Goal: Task Accomplishment & Management: Complete application form

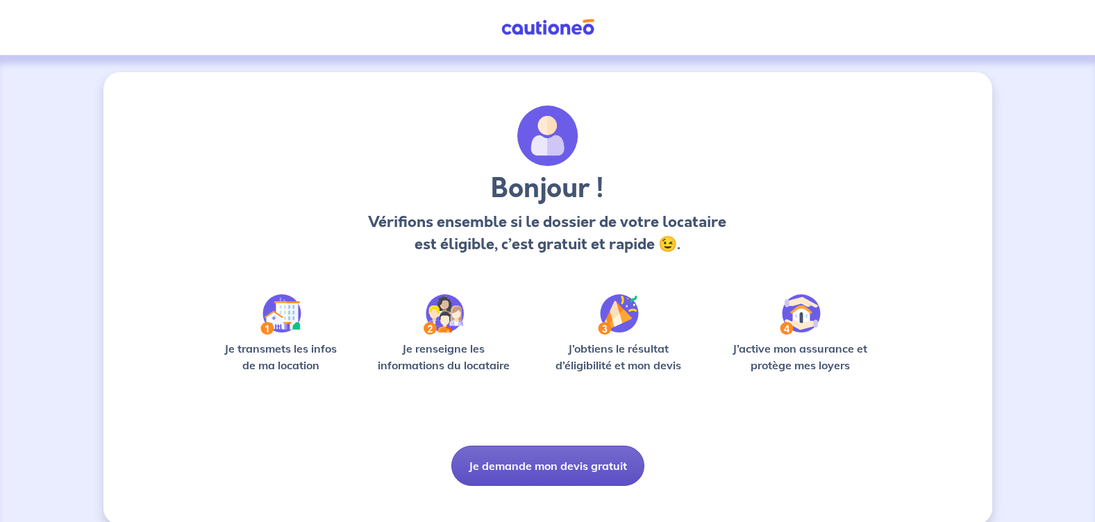
click at [514, 461] on button "Je demande mon devis gratuit" at bounding box center [548, 466] width 193 height 40
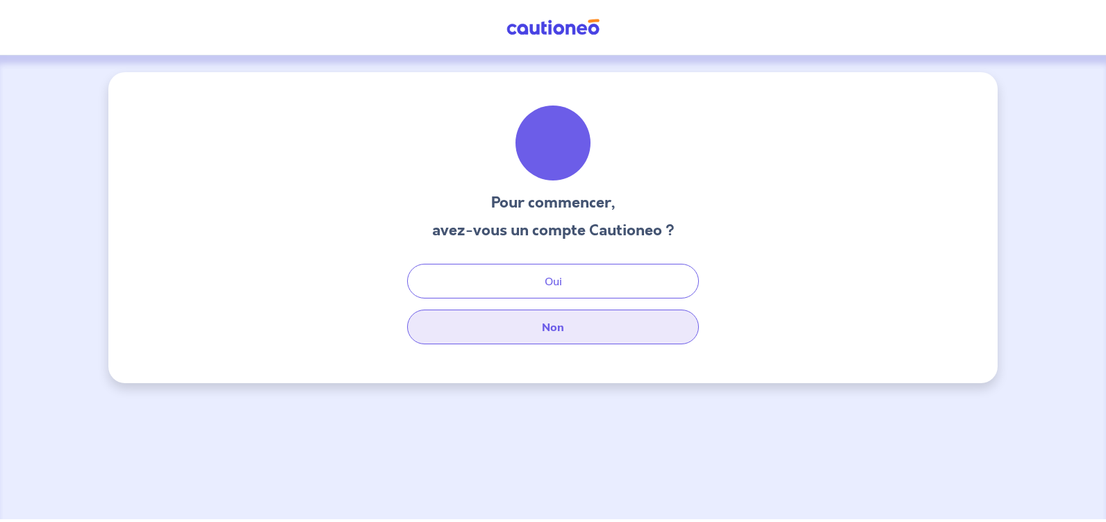
click at [552, 331] on button "Non" at bounding box center [553, 327] width 292 height 35
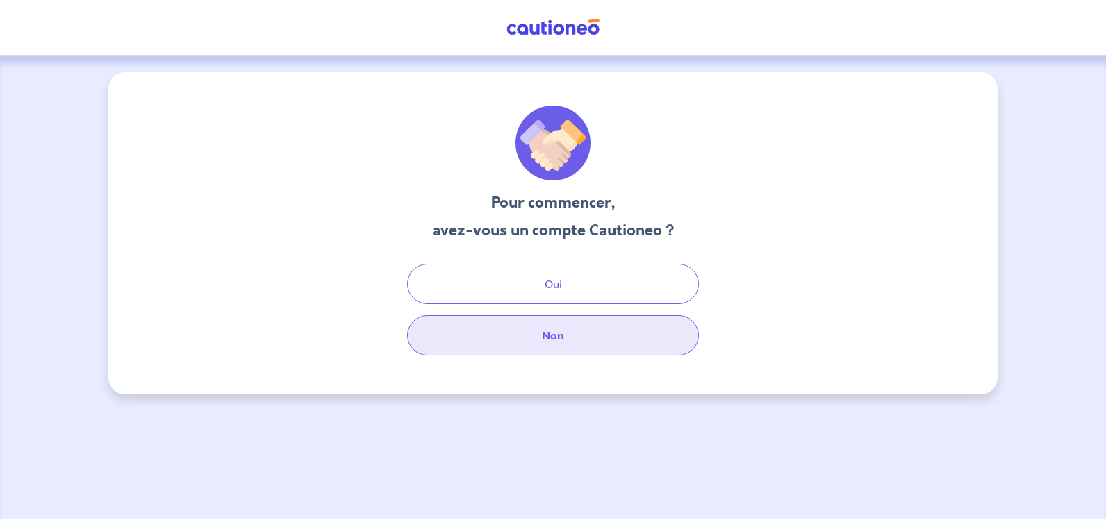
click at [556, 337] on button "Non" at bounding box center [553, 335] width 292 height 40
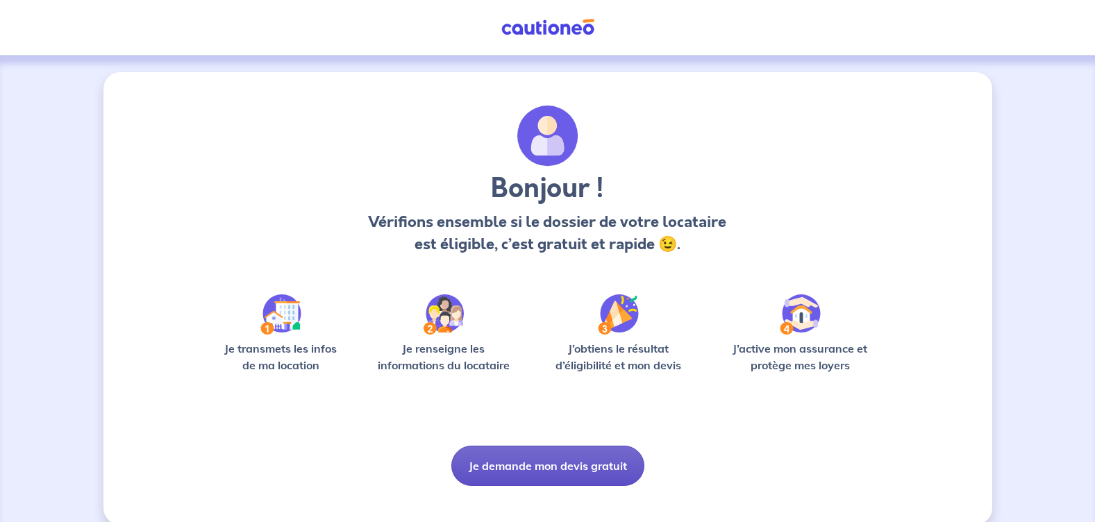
click at [552, 465] on button "Je demande mon devis gratuit" at bounding box center [548, 466] width 193 height 40
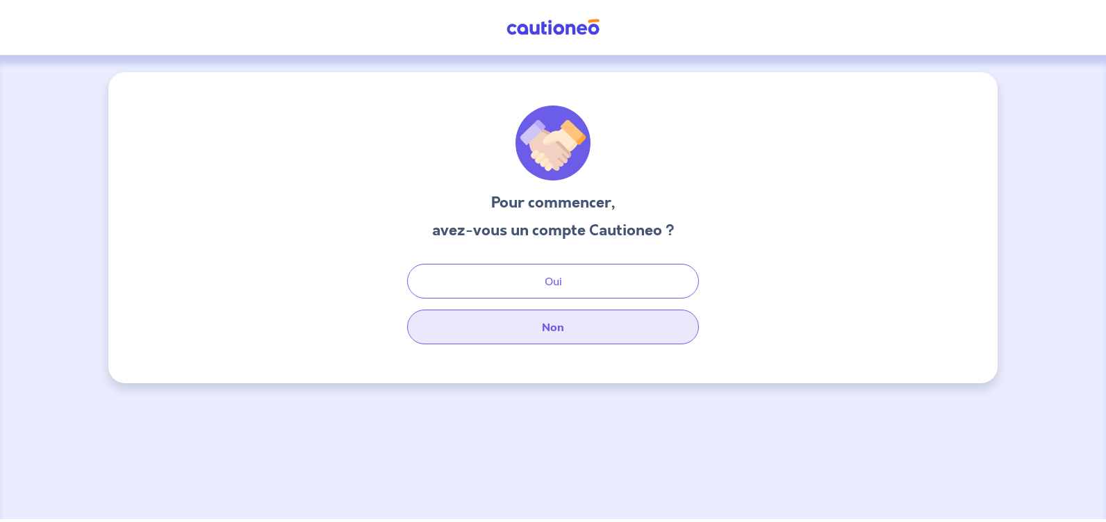
click at [556, 327] on button "Non" at bounding box center [553, 327] width 292 height 35
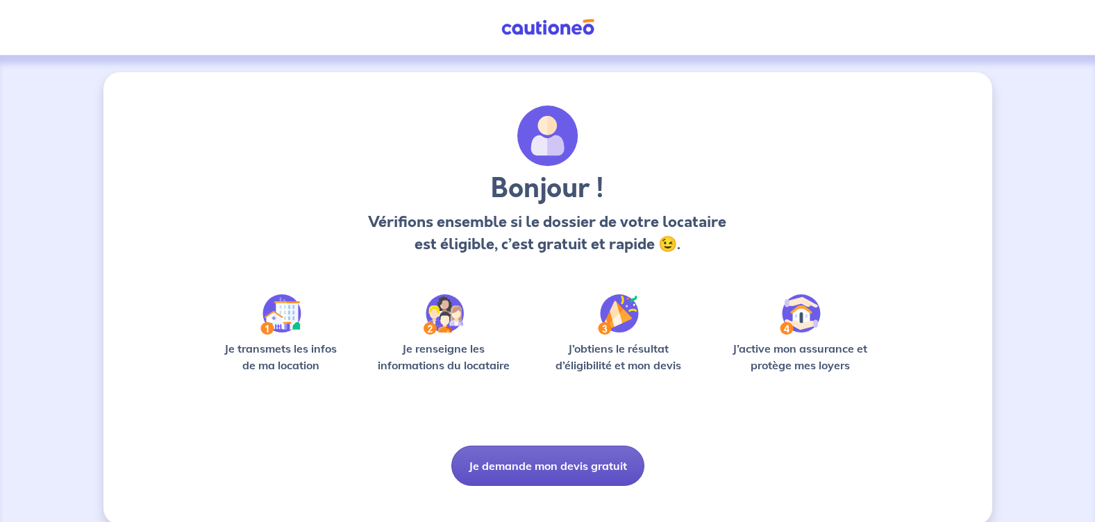
click at [596, 464] on button "Je demande mon devis gratuit" at bounding box center [548, 466] width 193 height 40
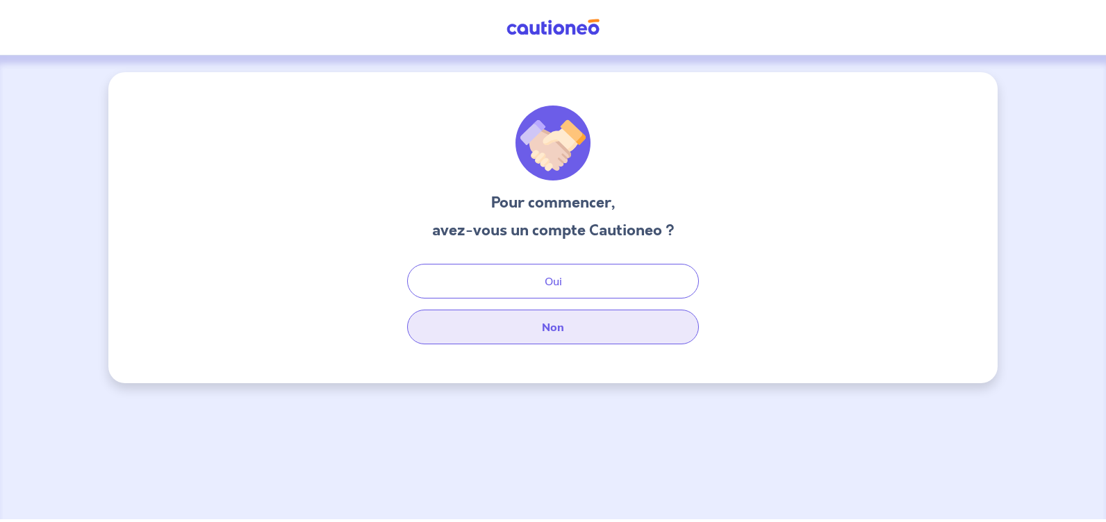
click at [554, 320] on button "Non" at bounding box center [553, 327] width 292 height 35
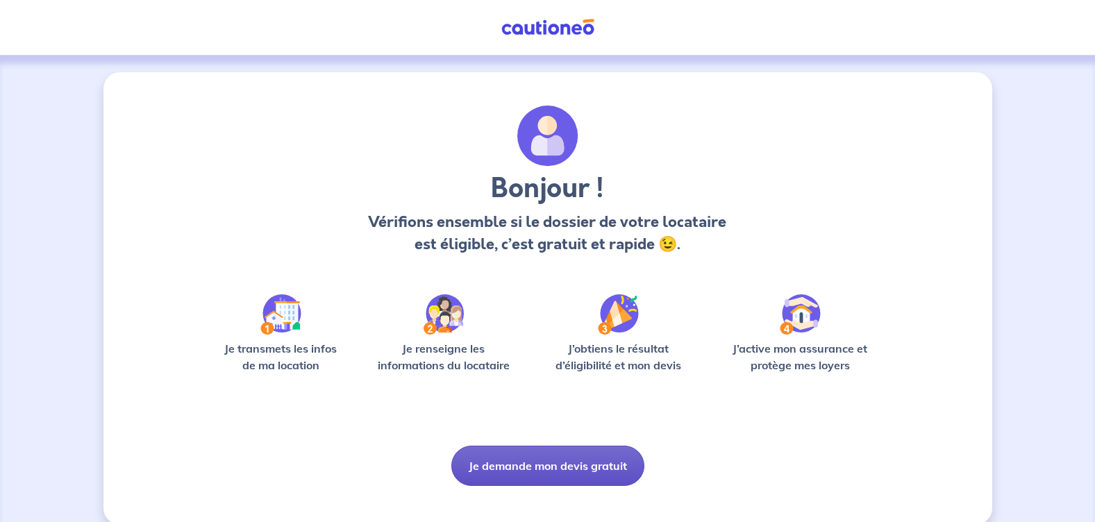
click at [539, 461] on button "Je demande mon devis gratuit" at bounding box center [548, 466] width 193 height 40
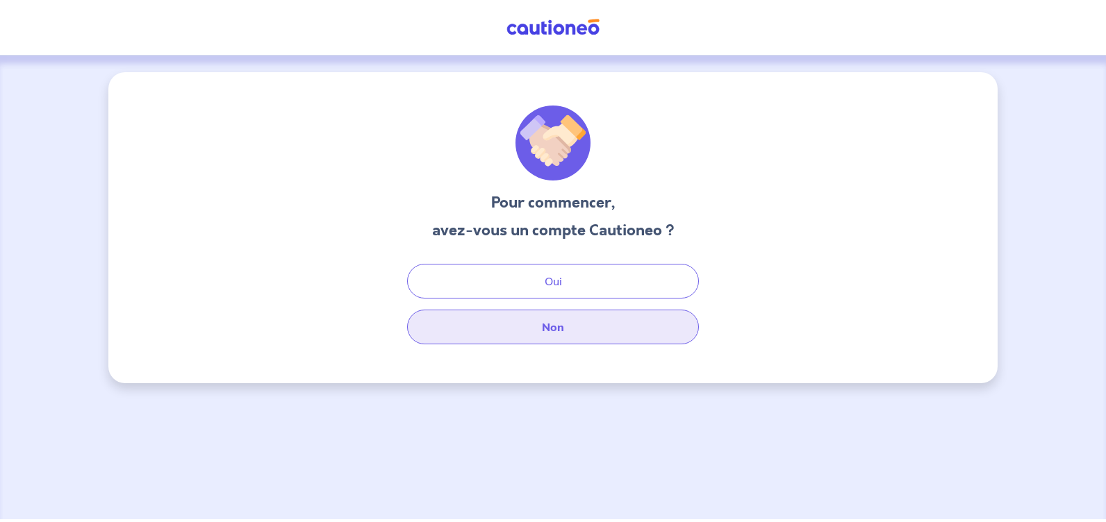
click at [542, 326] on button "Non" at bounding box center [553, 327] width 292 height 35
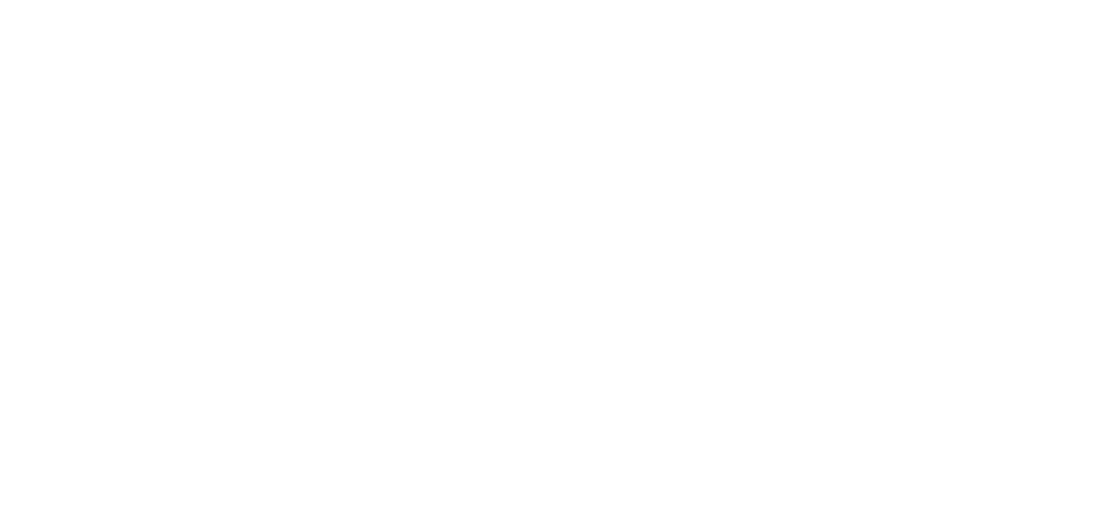
select select "FR"
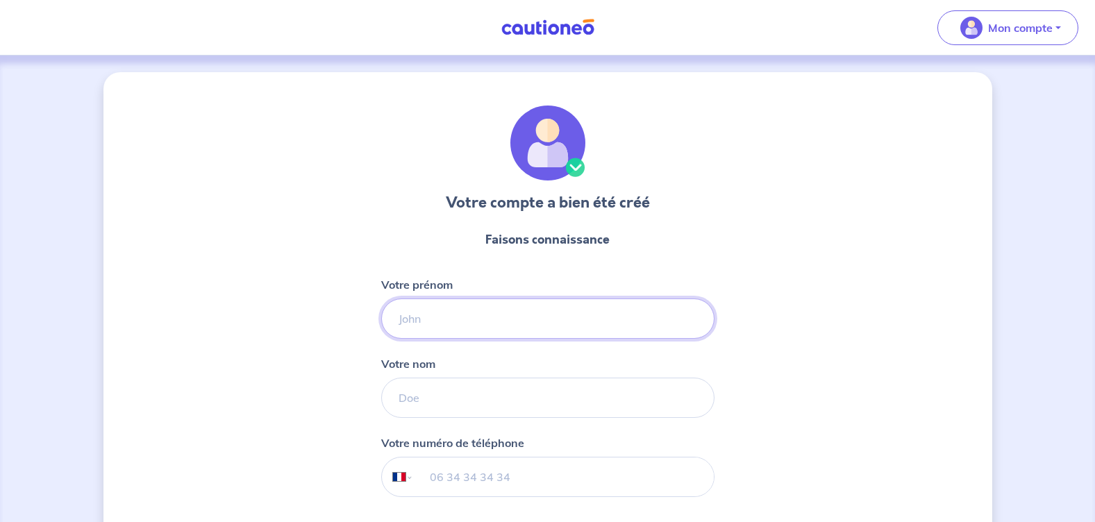
click at [404, 315] on input "Votre prénom" at bounding box center [547, 319] width 333 height 40
type input "[PERSON_NAME]"
type input "PERRIN"
type input "[PHONE_NUMBER]"
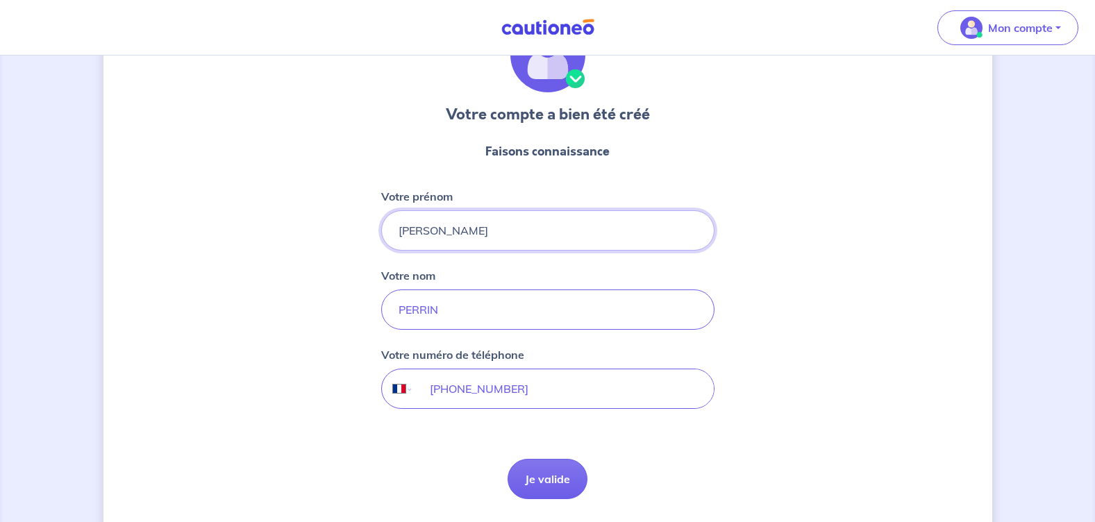
scroll to position [132, 0]
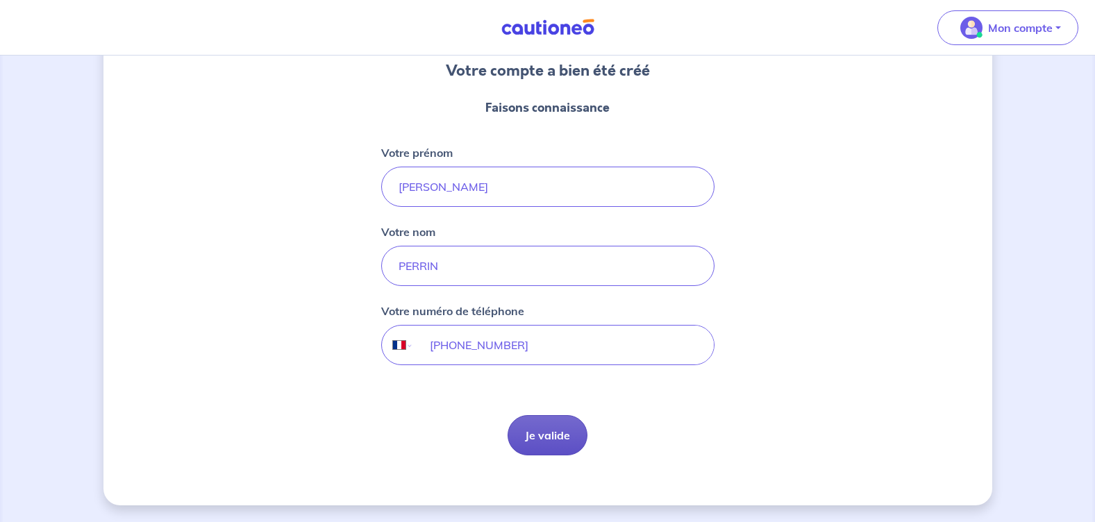
click at [548, 437] on button "Je valide" at bounding box center [548, 435] width 80 height 40
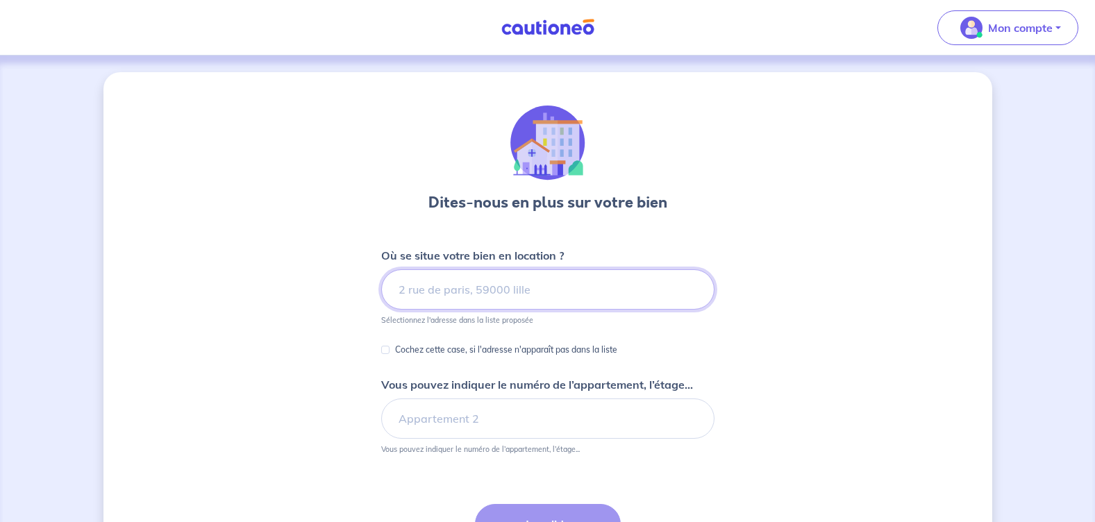
click at [429, 288] on input at bounding box center [547, 290] width 333 height 40
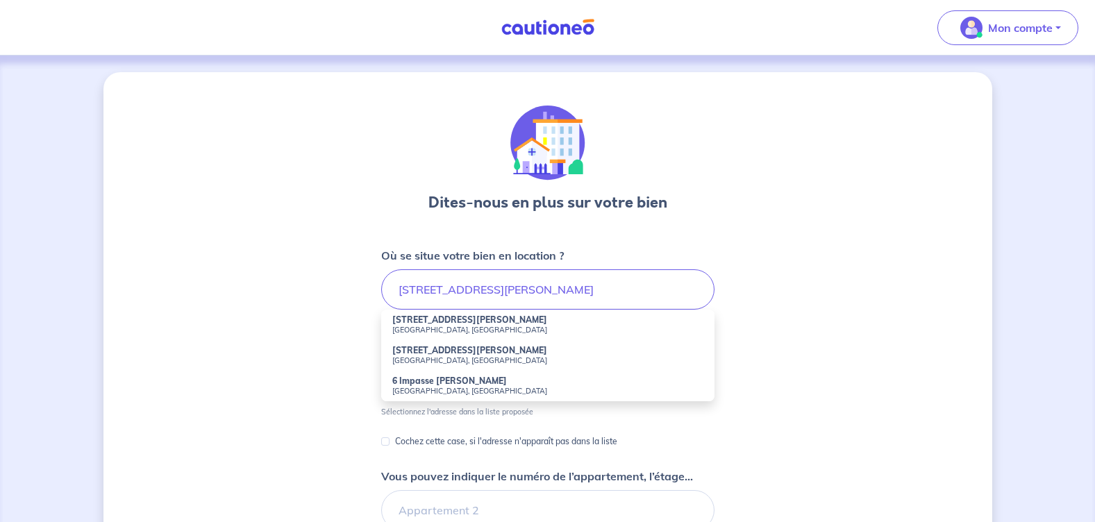
click at [442, 318] on li "[STREET_ADDRESS][PERSON_NAME]" at bounding box center [547, 325] width 333 height 31
type input "[STREET_ADDRESS][PERSON_NAME]"
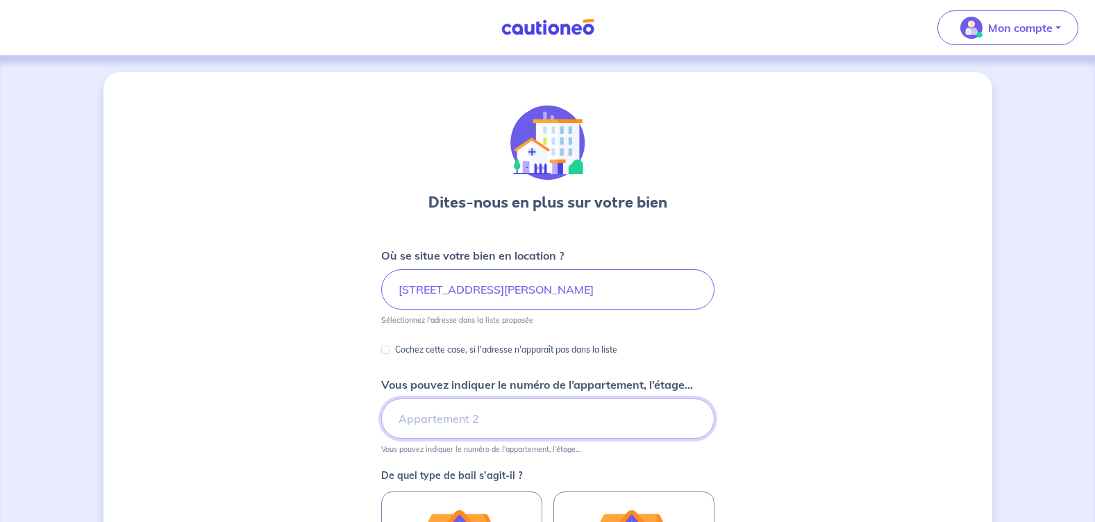
click at [429, 420] on input "Vous pouvez indiquer le numéro de l’appartement, l’étage..." at bounding box center [547, 419] width 333 height 40
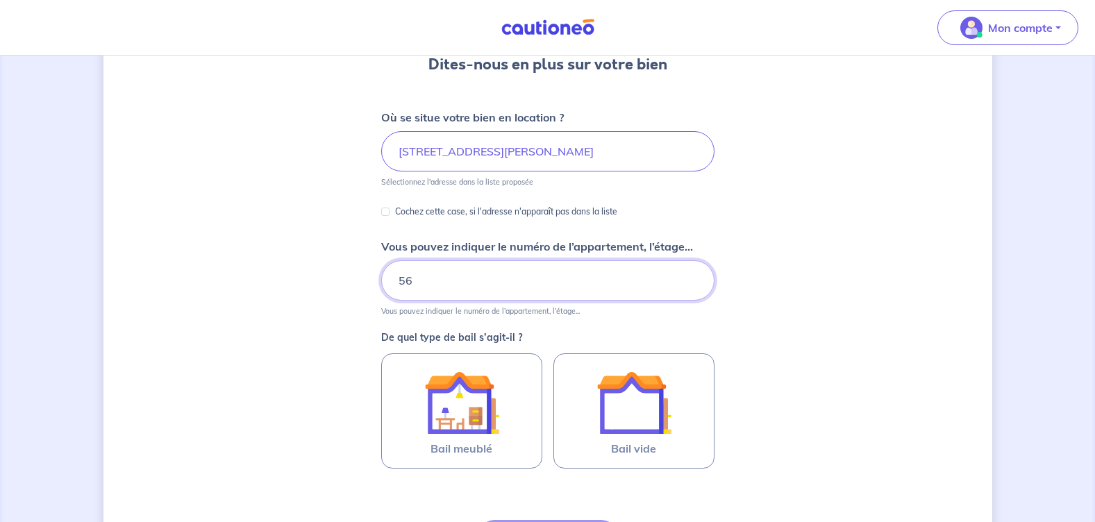
scroll to position [139, 0]
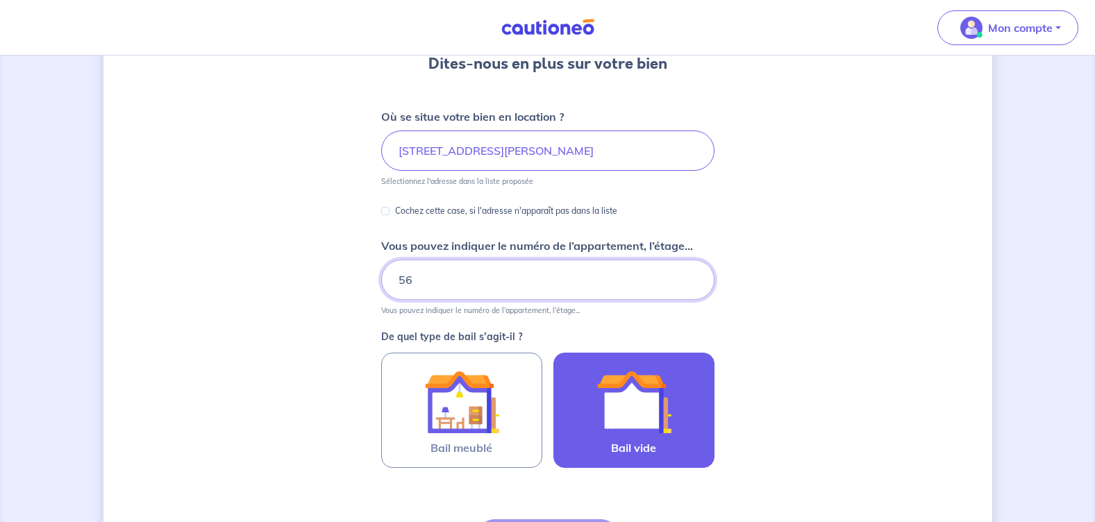
type input "56"
click at [650, 396] on img at bounding box center [634, 402] width 75 height 75
click at [0, 0] on input "Bail vide" at bounding box center [0, 0] width 0 height 0
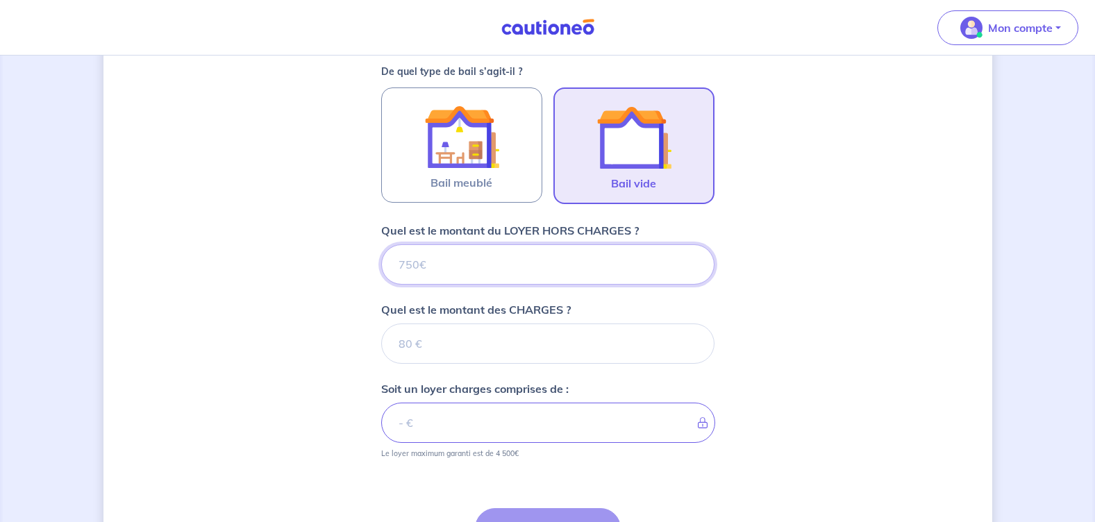
scroll to position [408, 0]
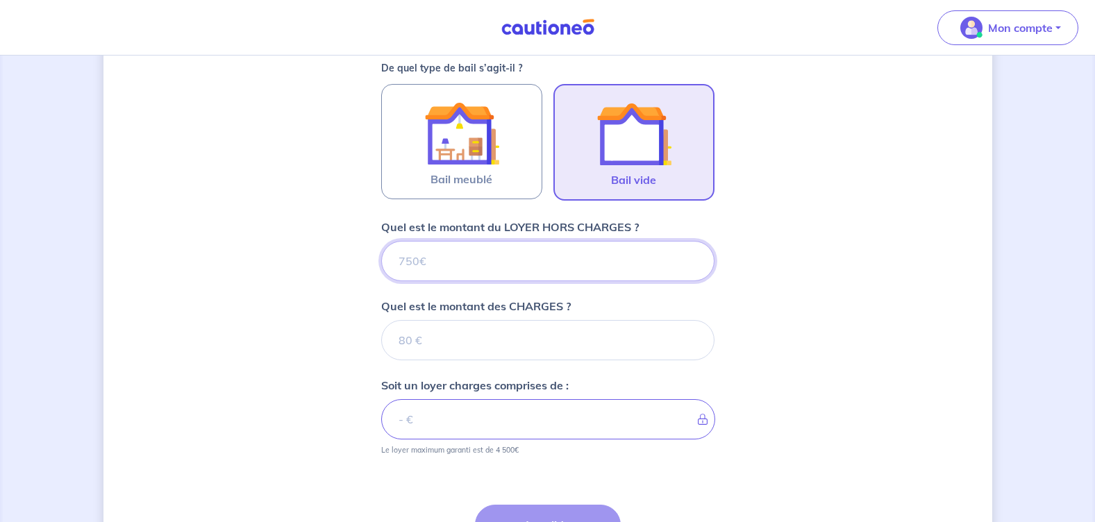
click at [431, 258] on input "Quel est le montant du LOYER HORS CHARGES ?" at bounding box center [547, 261] width 333 height 40
type input "778"
type input "778.22"
type input "778.2"
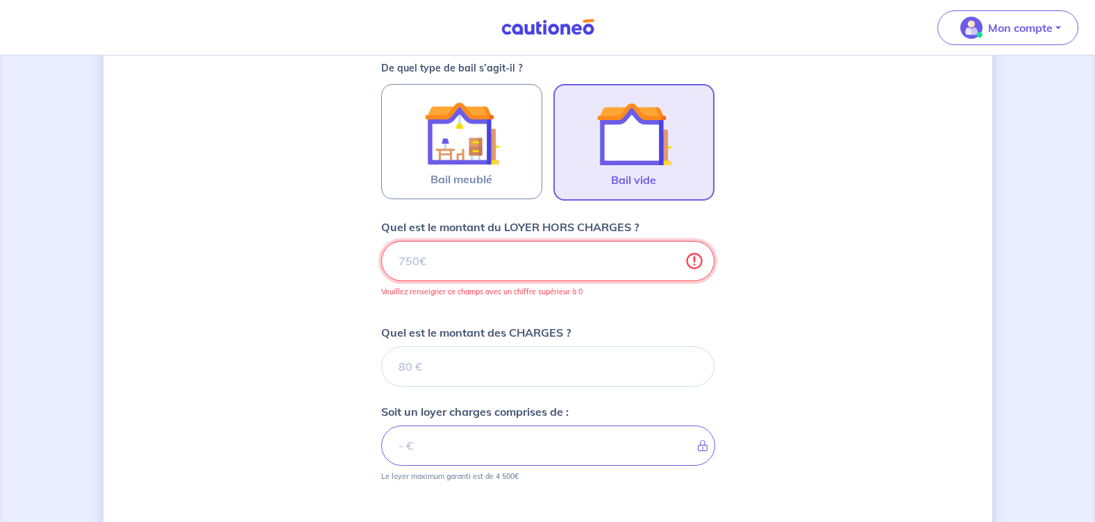
type input "778"
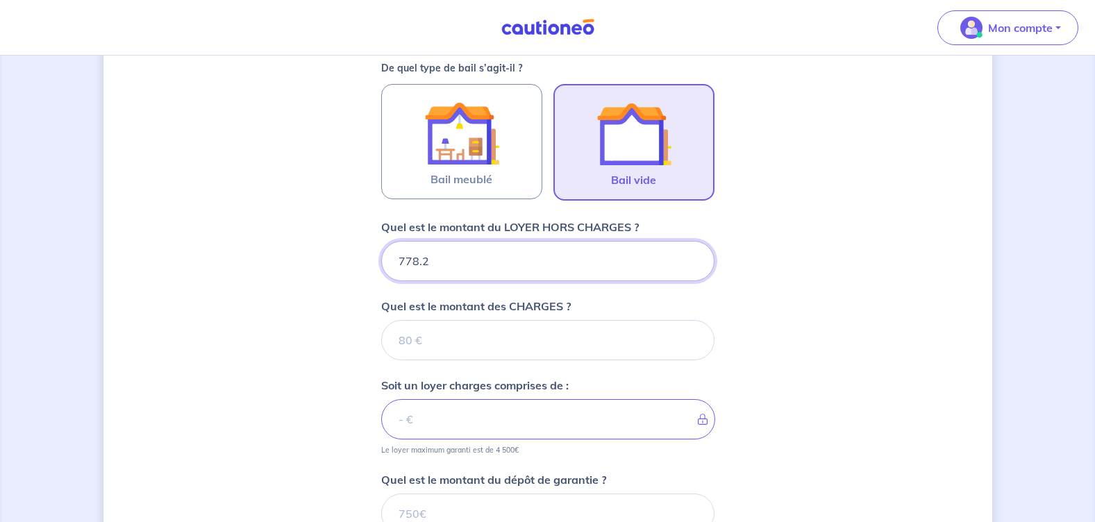
type input "778.22"
click at [422, 337] on input "Quel est le montant des CHARGES ?" at bounding box center [547, 340] width 333 height 40
type input "70"
type input "848.22"
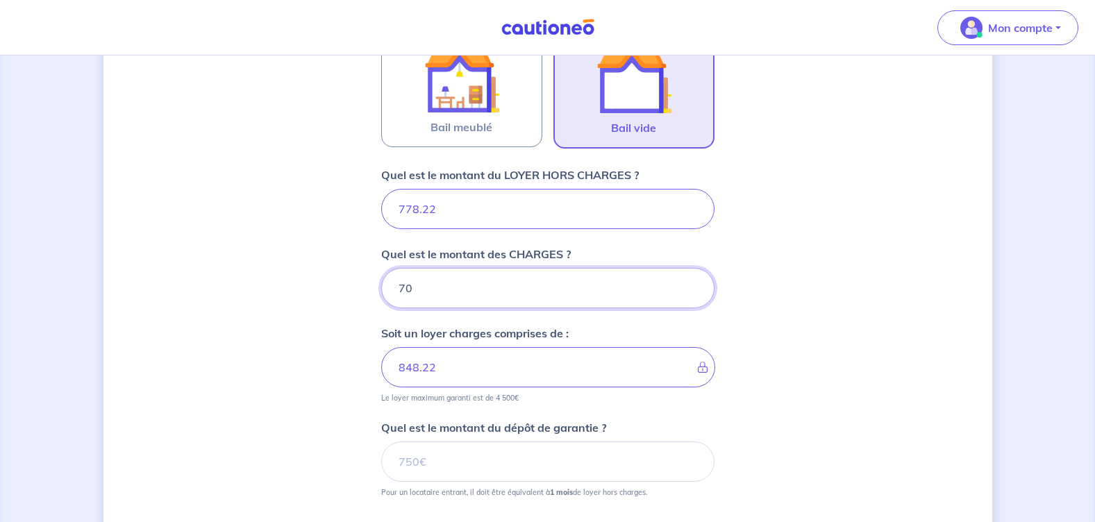
scroll to position [477, 0]
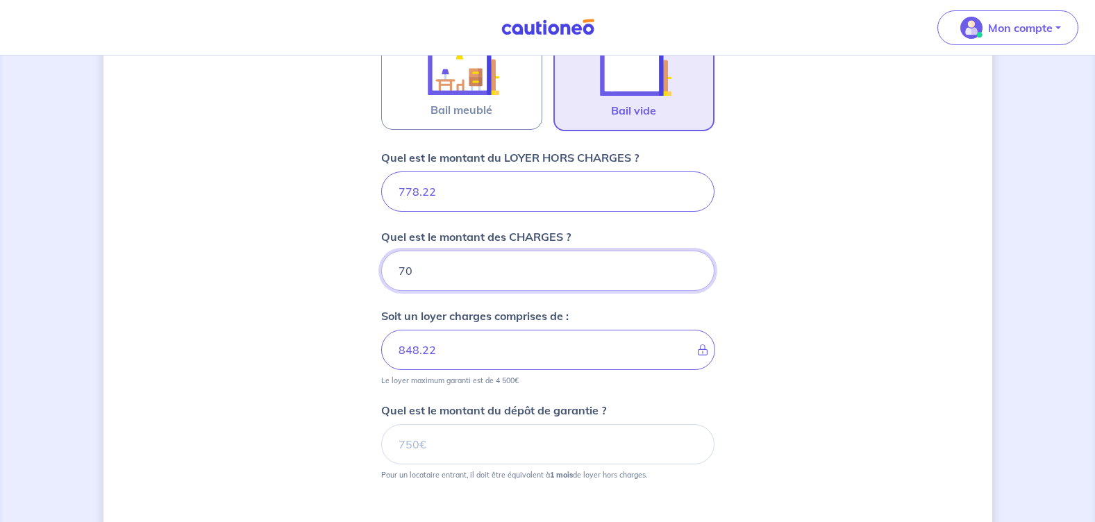
type input "70"
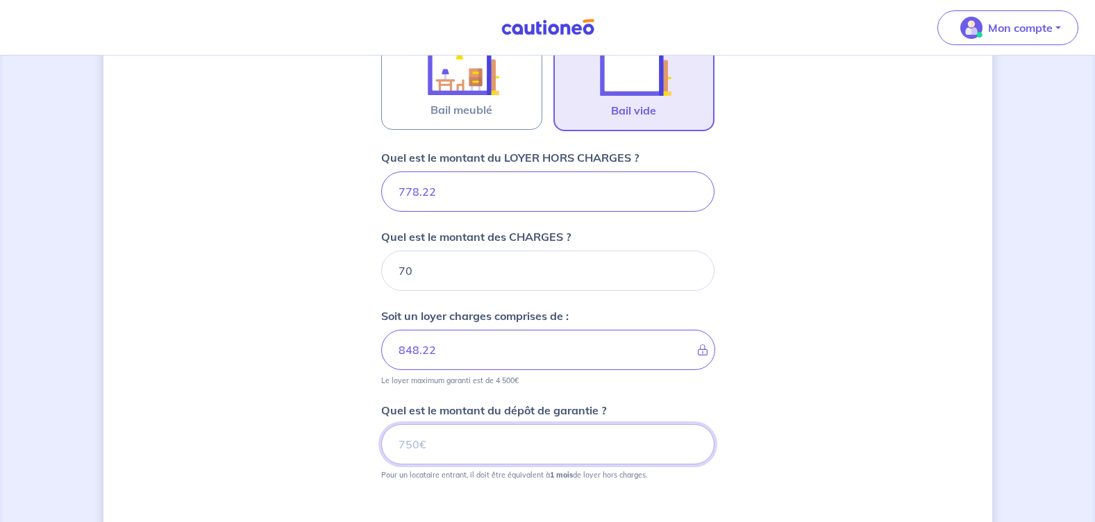
click at [427, 445] on input "Quel est le montant du dépôt de garantie ?" at bounding box center [547, 444] width 333 height 40
type input "778"
click at [425, 445] on input "778.22" at bounding box center [547, 444] width 333 height 40
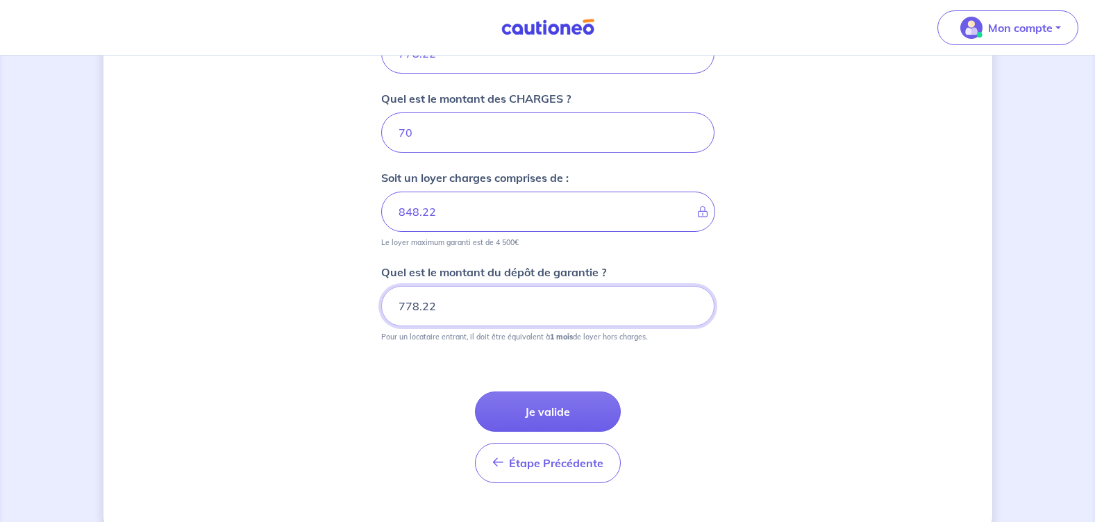
scroll to position [616, 0]
type input "778.22"
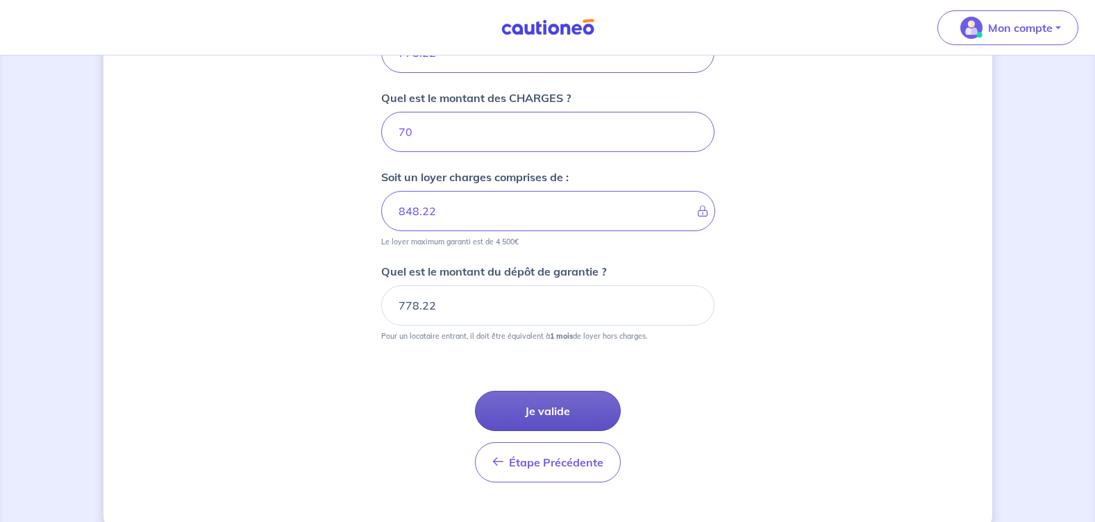
click at [532, 413] on button "Je valide" at bounding box center [548, 411] width 146 height 40
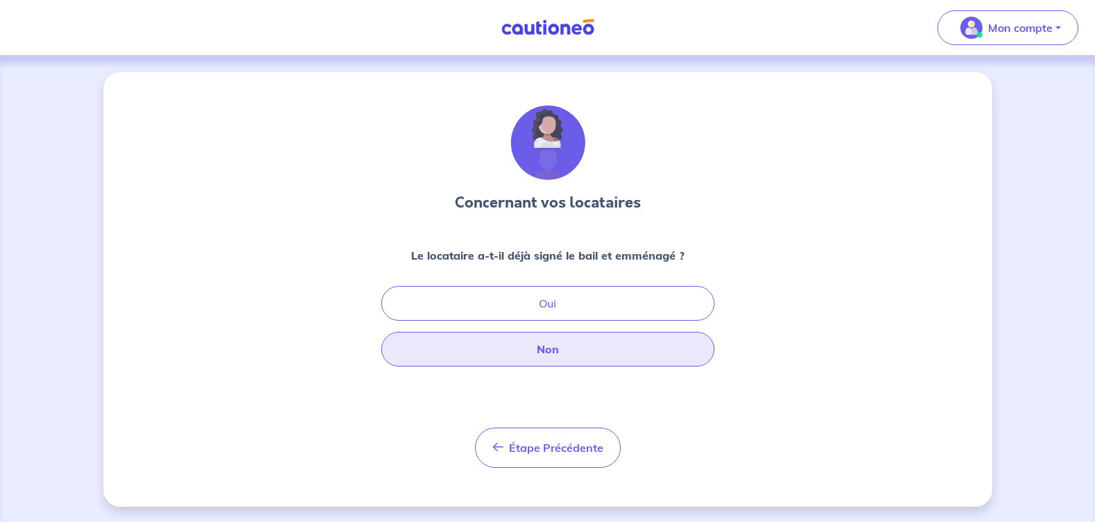
click at [552, 347] on button "Non" at bounding box center [547, 349] width 333 height 35
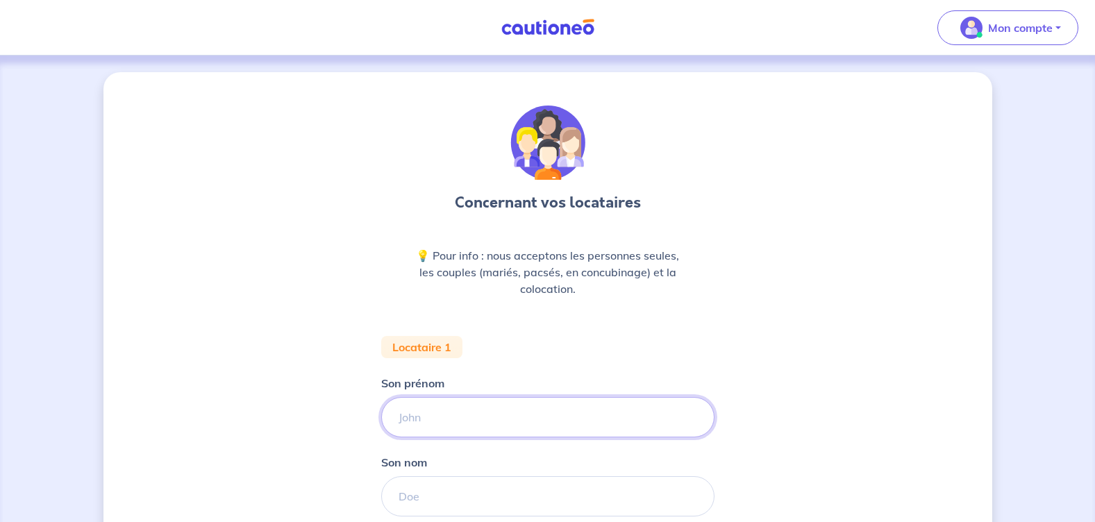
click at [426, 417] on input "Son prénom" at bounding box center [547, 417] width 333 height 40
type input "Naoufal"
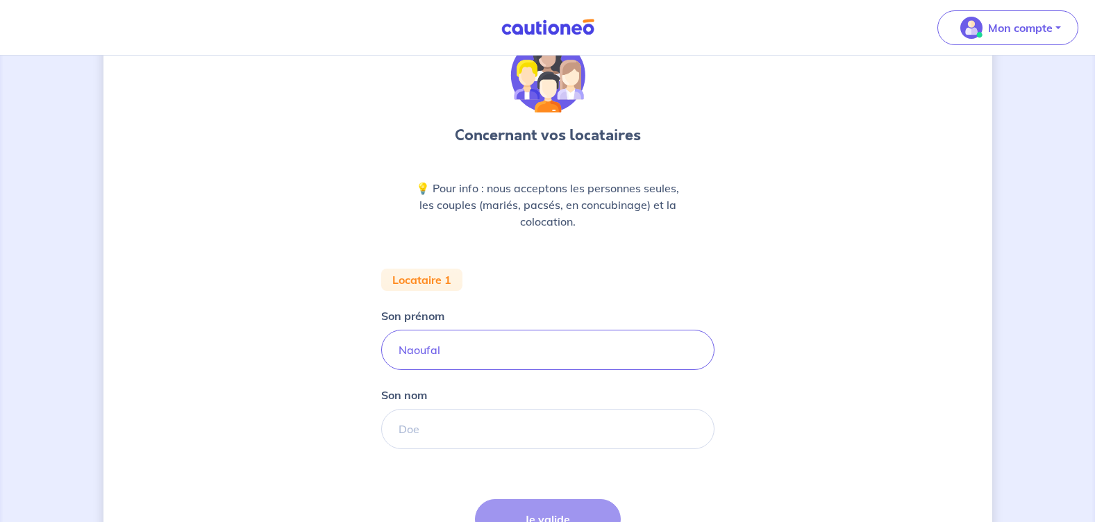
scroll to position [69, 0]
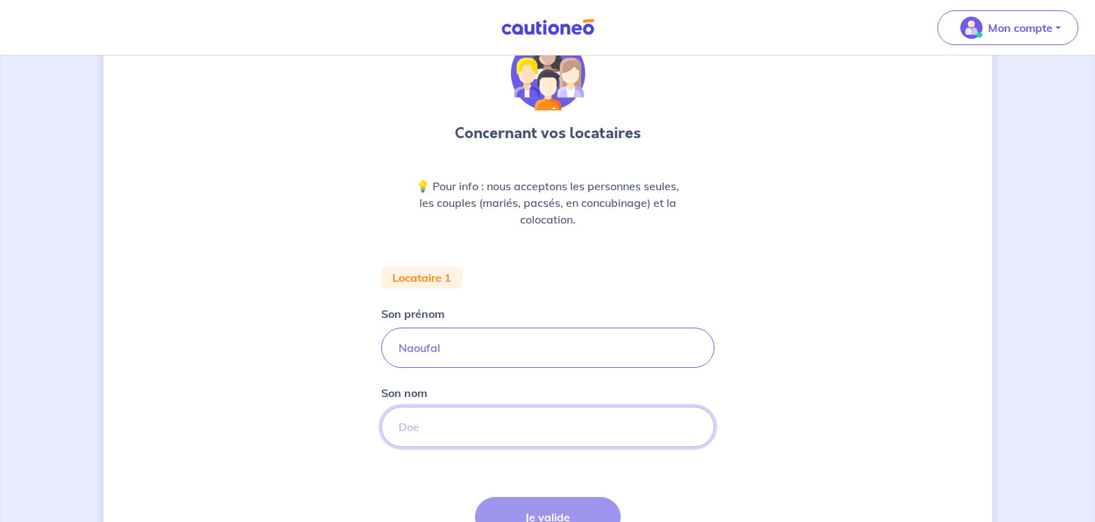
click at [412, 421] on input "Son nom" at bounding box center [547, 427] width 333 height 40
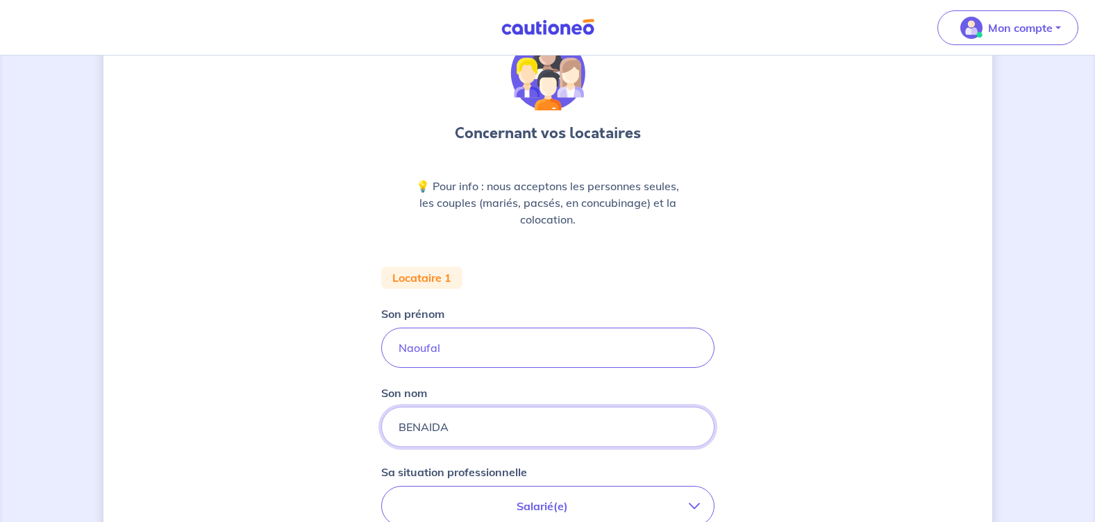
type input "BENAIDA"
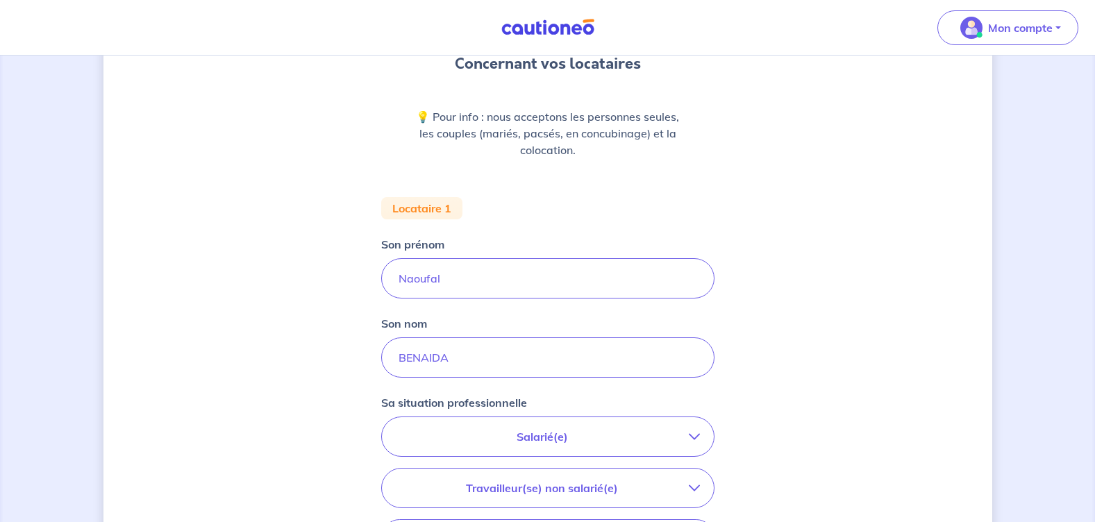
scroll to position [208, 0]
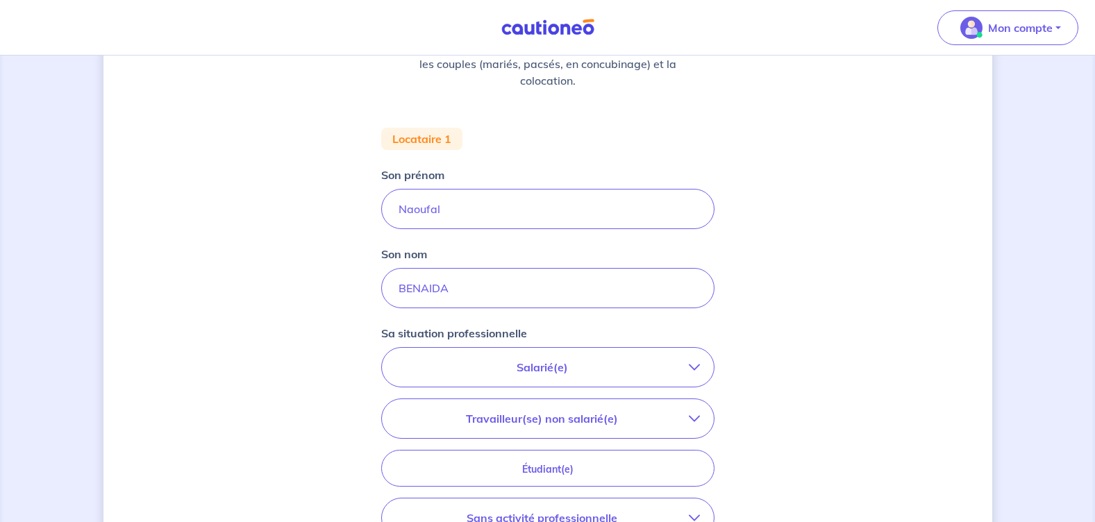
click at [565, 369] on p "Salarié(e)" at bounding box center [542, 367] width 293 height 17
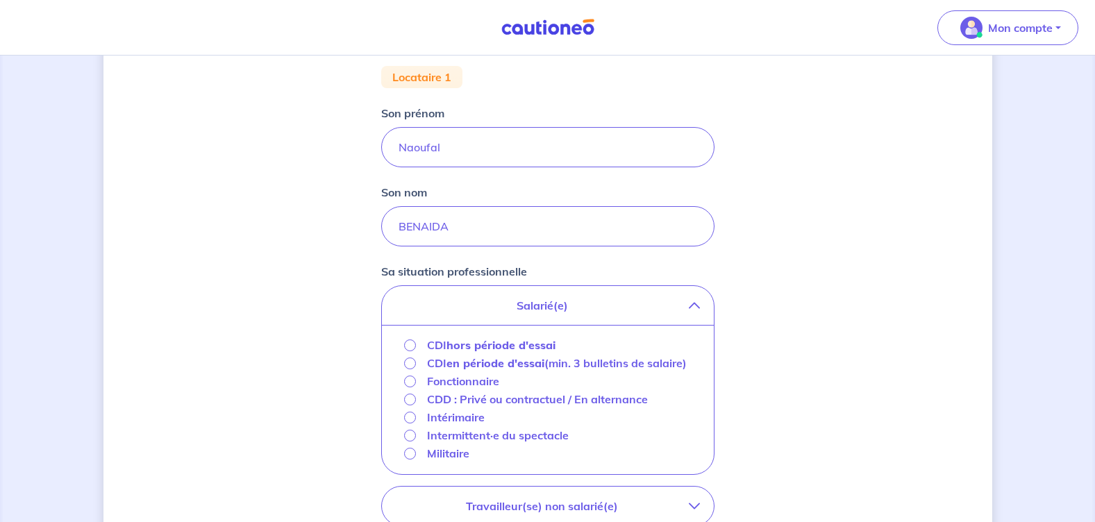
scroll to position [278, 0]
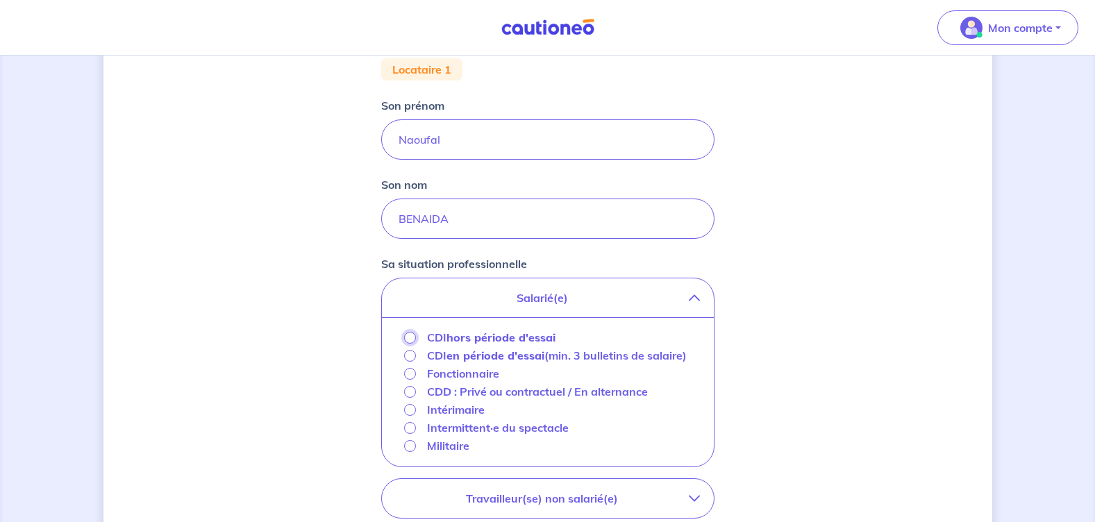
click at [413, 339] on input "CDI hors période d'essai" at bounding box center [410, 338] width 12 height 12
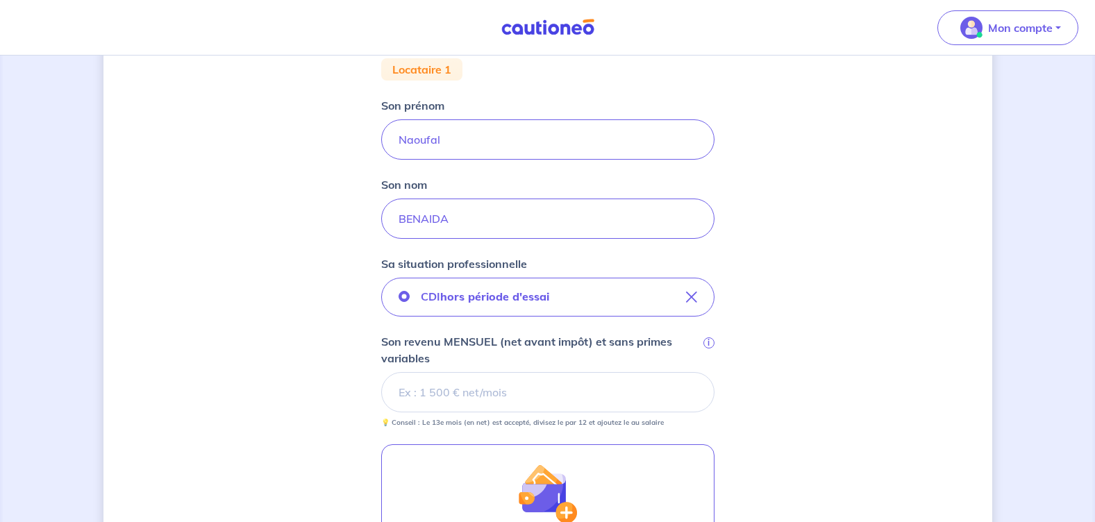
click at [417, 392] on input "Son revenu MENSUEL (net avant impôt) et sans primes variables i" at bounding box center [547, 392] width 333 height 40
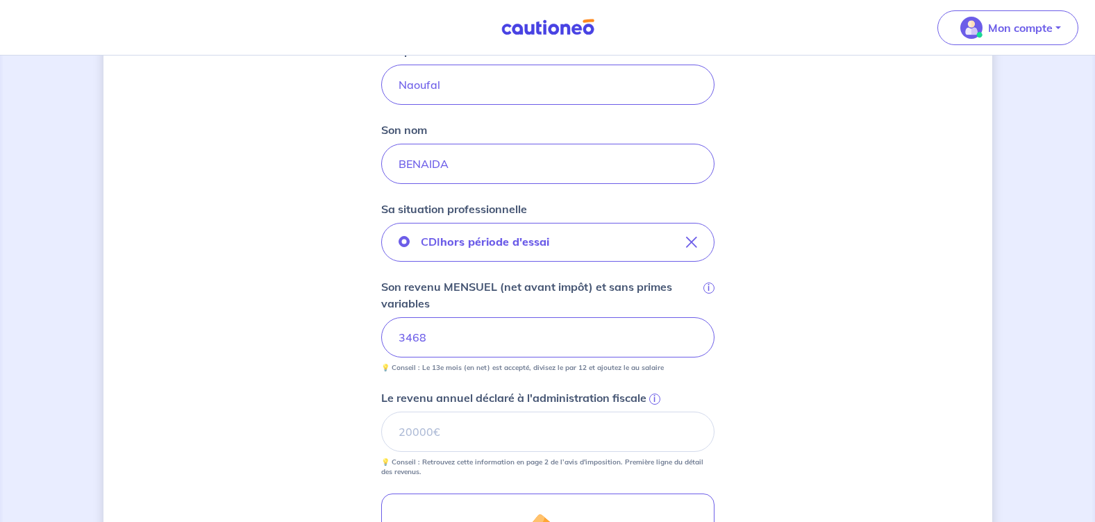
scroll to position [347, 0]
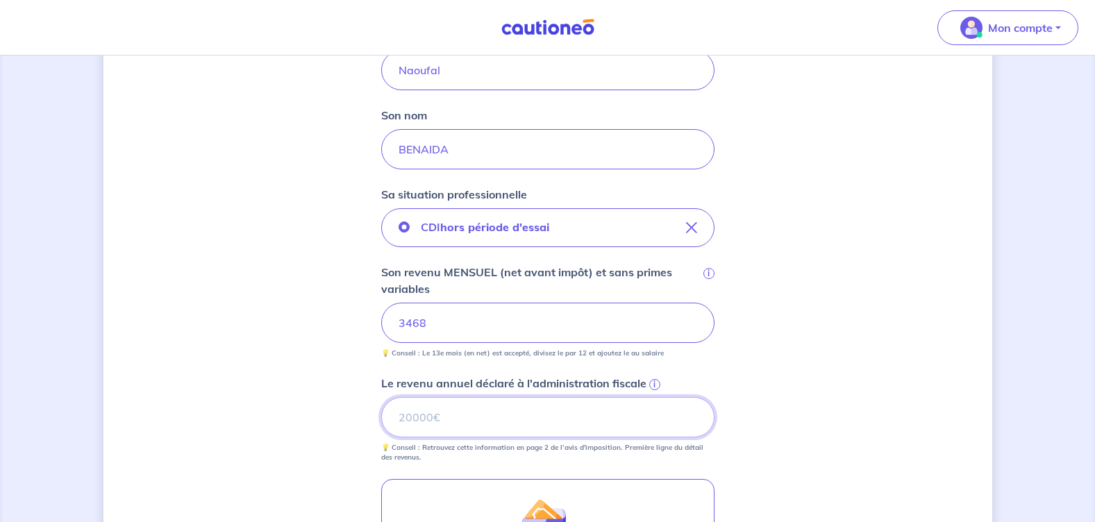
click at [438, 418] on input "Le revenu annuel déclaré à l'administration fiscale i" at bounding box center [547, 417] width 333 height 40
click at [652, 383] on span "i" at bounding box center [655, 384] width 11 height 11
click at [652, 397] on input "31971" at bounding box center [547, 417] width 333 height 40
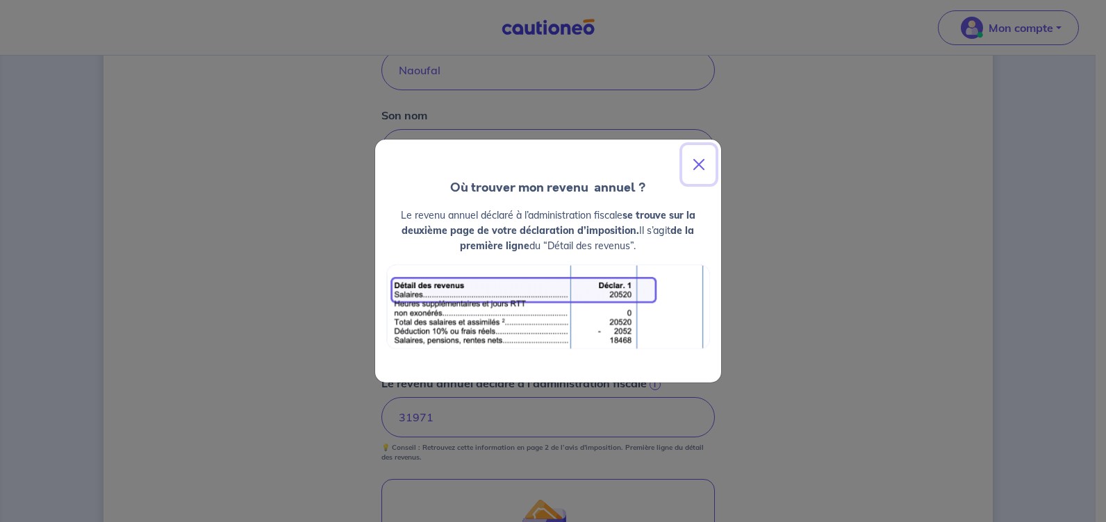
click at [700, 158] on button "Close" at bounding box center [698, 164] width 33 height 39
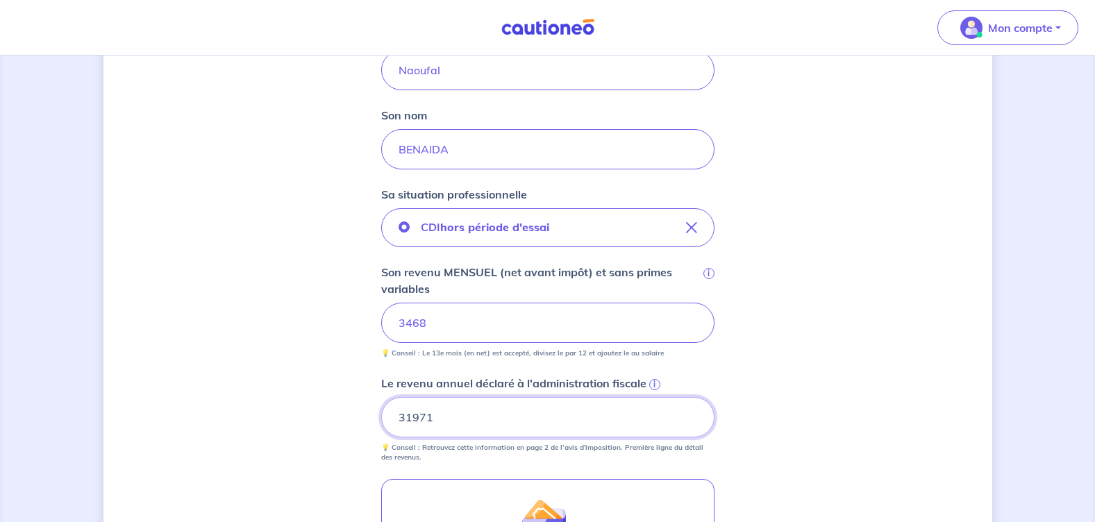
drag, startPoint x: 435, startPoint y: 417, endPoint x: 378, endPoint y: 411, distance: 57.4
click at [378, 411] on div "Concernant vos locataires 💡 Pour info : nous acceptons les personnes seules, le…" at bounding box center [548, 267] width 889 height 1085
click at [479, 427] on input "35523" at bounding box center [547, 417] width 333 height 40
type input "35523"
click at [652, 383] on span "i" at bounding box center [655, 384] width 11 height 11
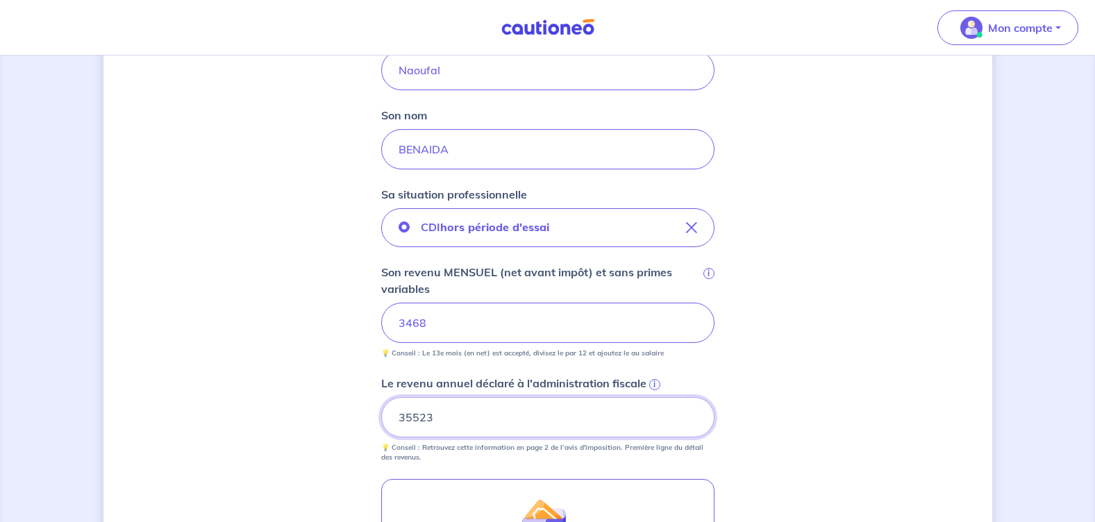
click at [652, 397] on input "35523" at bounding box center [547, 417] width 333 height 40
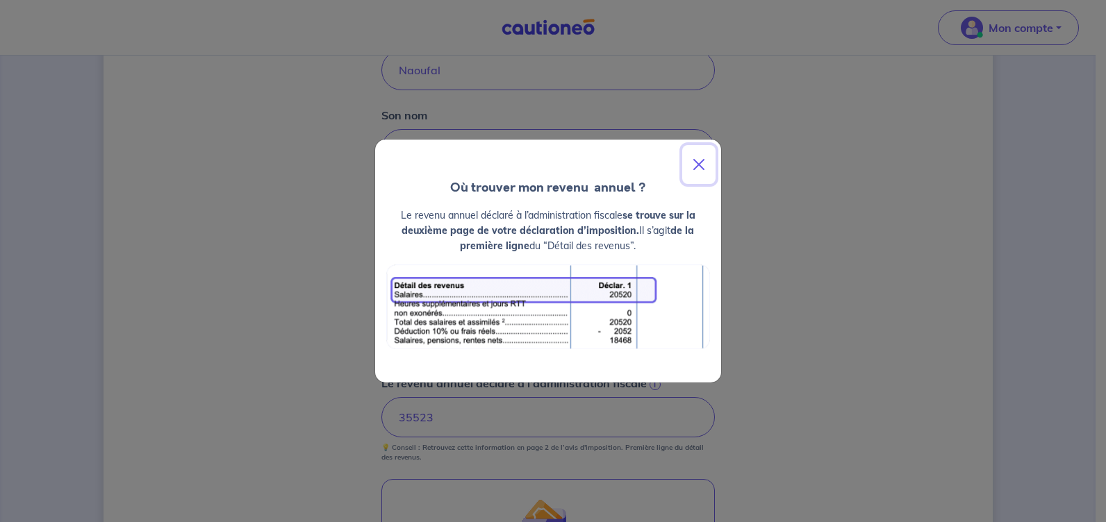
click at [696, 168] on button "Close" at bounding box center [698, 164] width 33 height 39
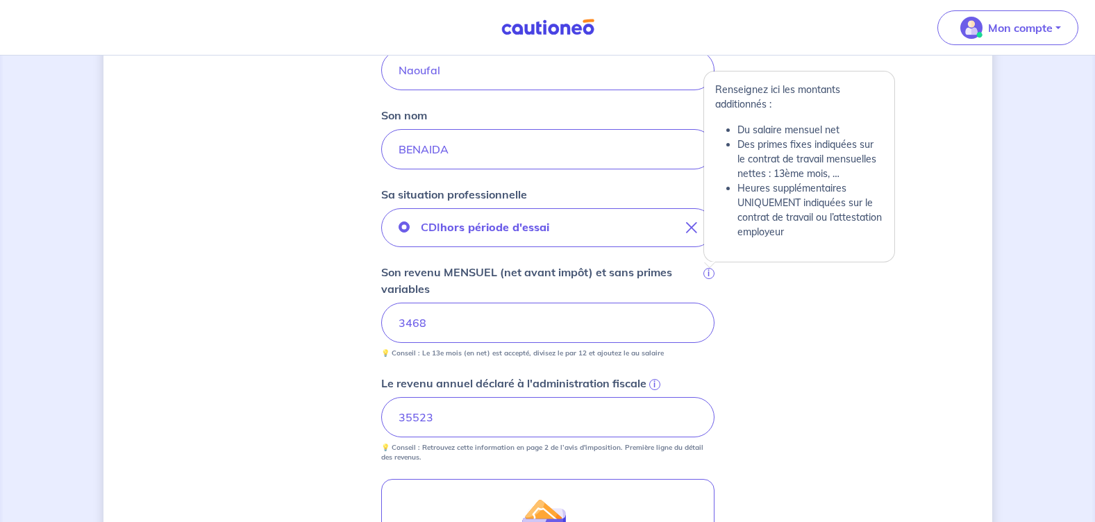
click at [707, 274] on span "i" at bounding box center [709, 273] width 11 height 11
click at [707, 303] on input "3468" at bounding box center [547, 323] width 333 height 40
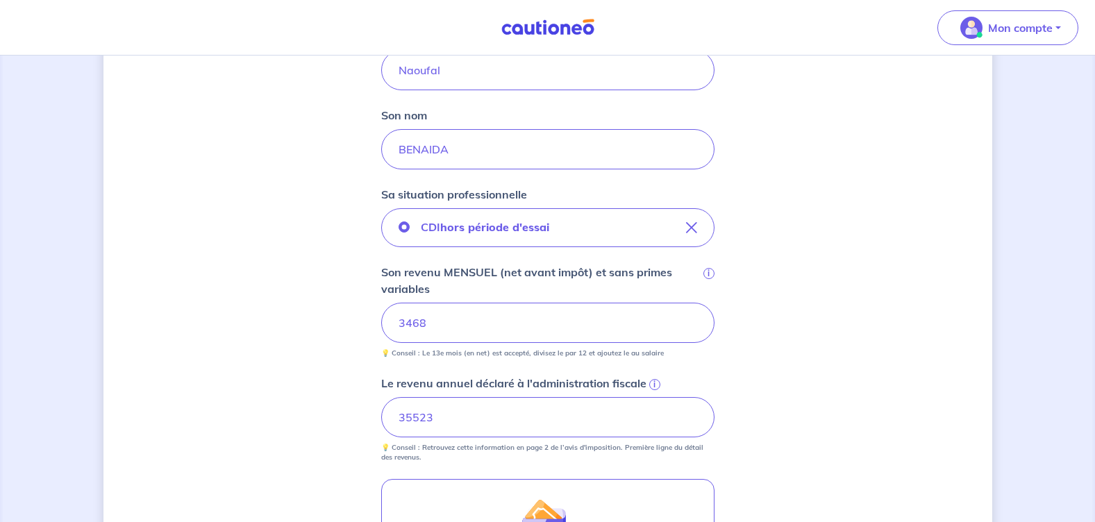
click at [231, 333] on div "Concernant vos locataires 💡 Pour info : nous acceptons les personnes seules, le…" at bounding box center [548, 267] width 889 height 1085
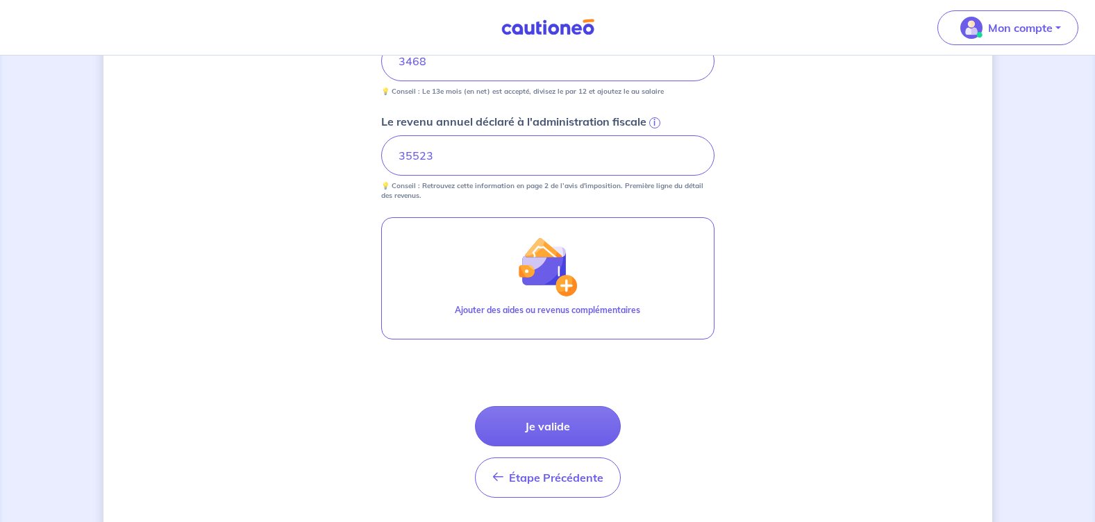
scroll to position [625, 0]
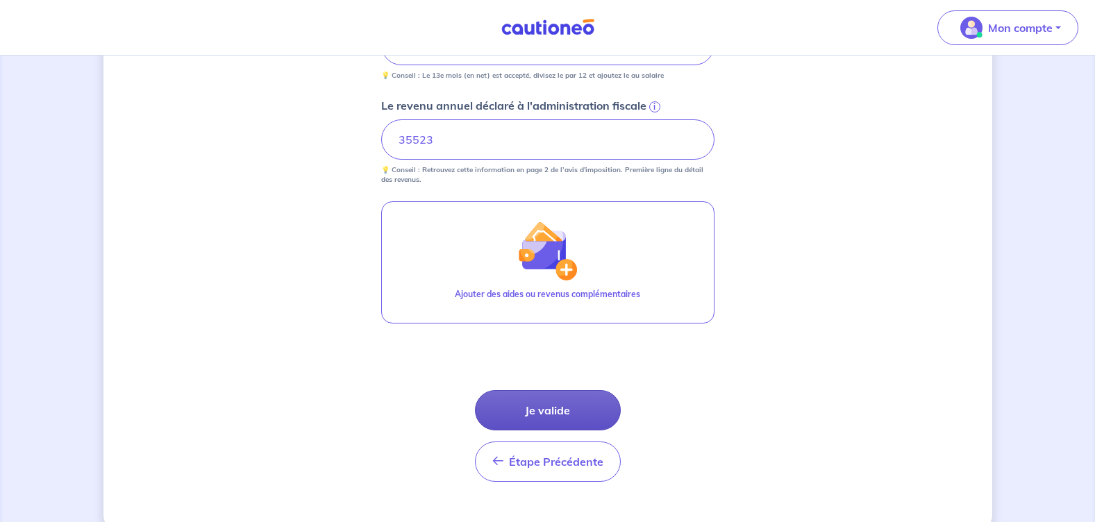
click at [541, 415] on button "Je valide" at bounding box center [548, 410] width 146 height 40
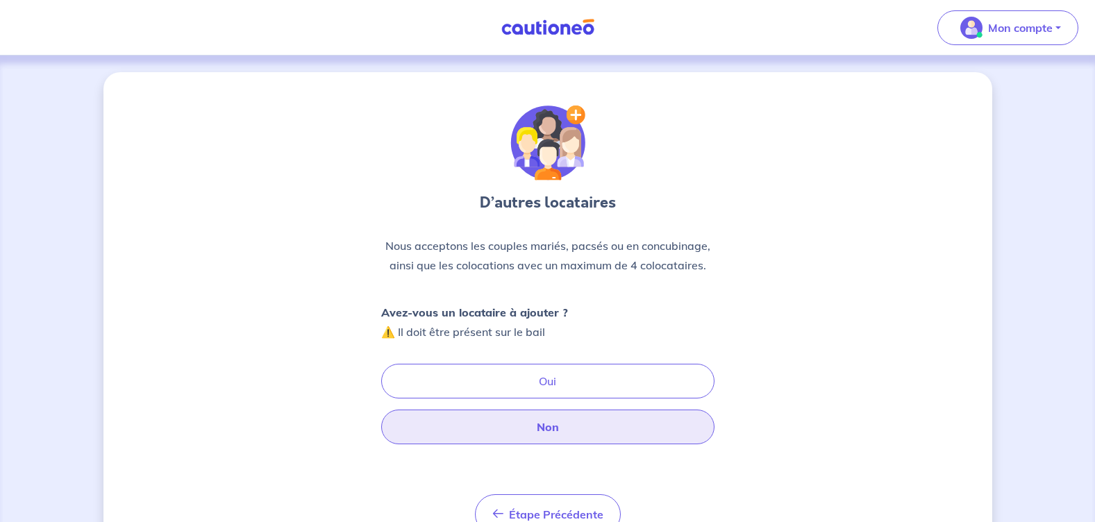
click at [541, 426] on button "Non" at bounding box center [547, 427] width 333 height 35
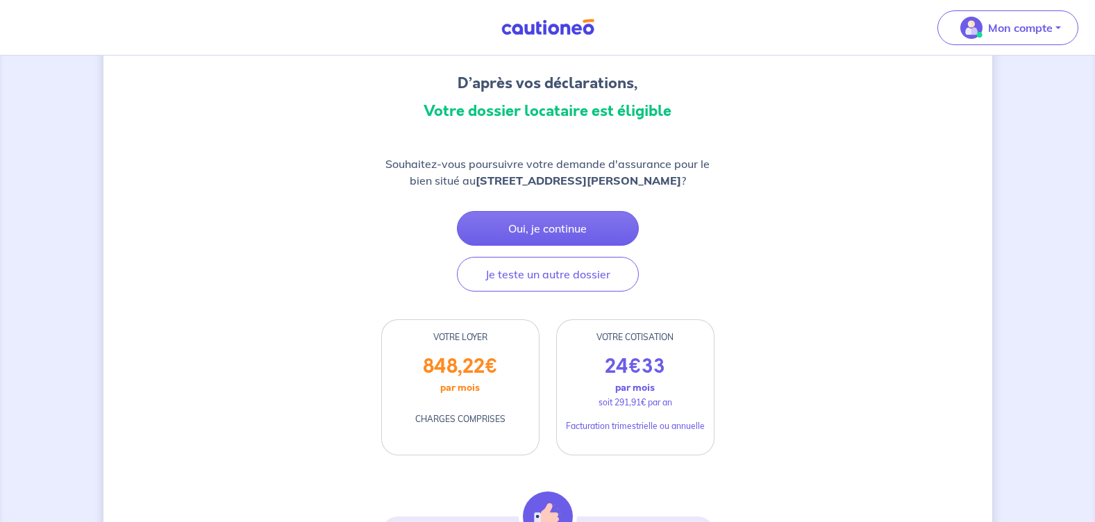
scroll to position [139, 0]
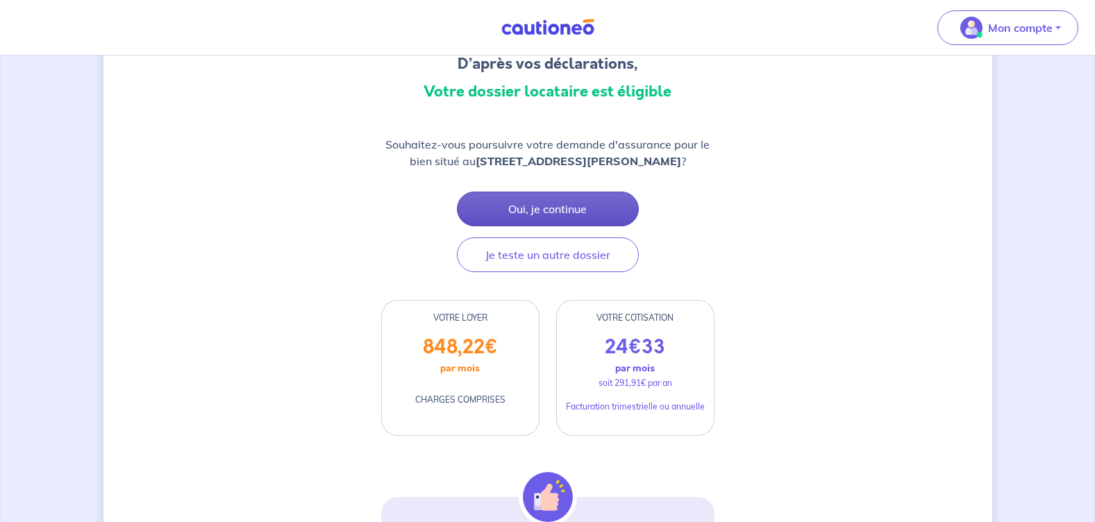
click at [530, 206] on button "Oui, je continue" at bounding box center [548, 209] width 182 height 35
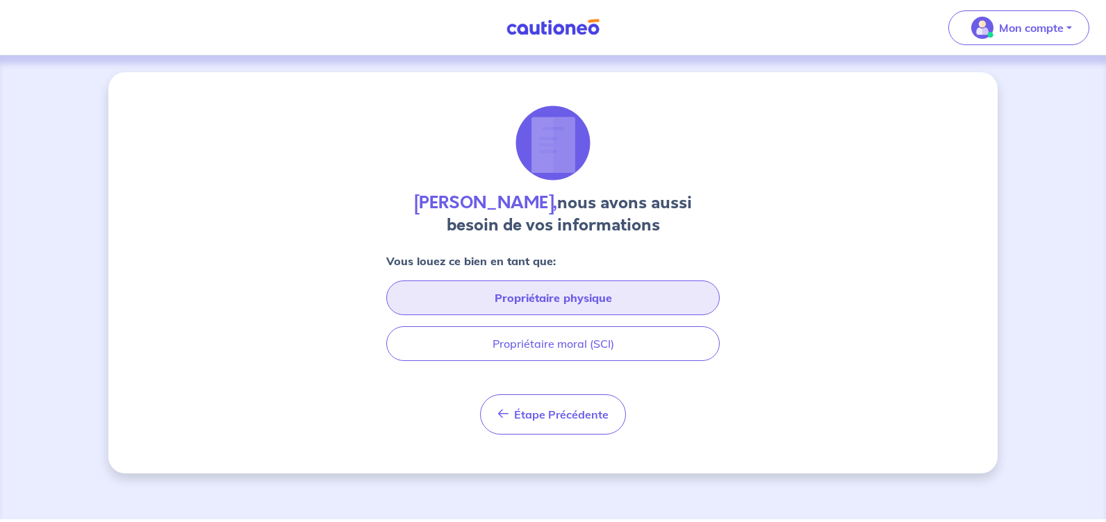
click at [552, 297] on button "Propriétaire physique" at bounding box center [552, 298] width 333 height 35
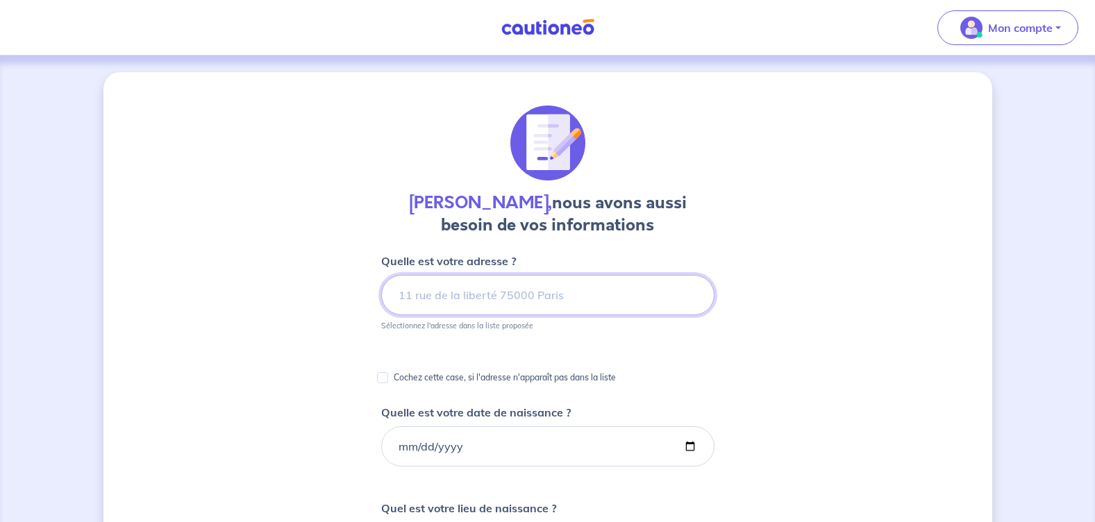
click at [552, 297] on input at bounding box center [547, 295] width 333 height 40
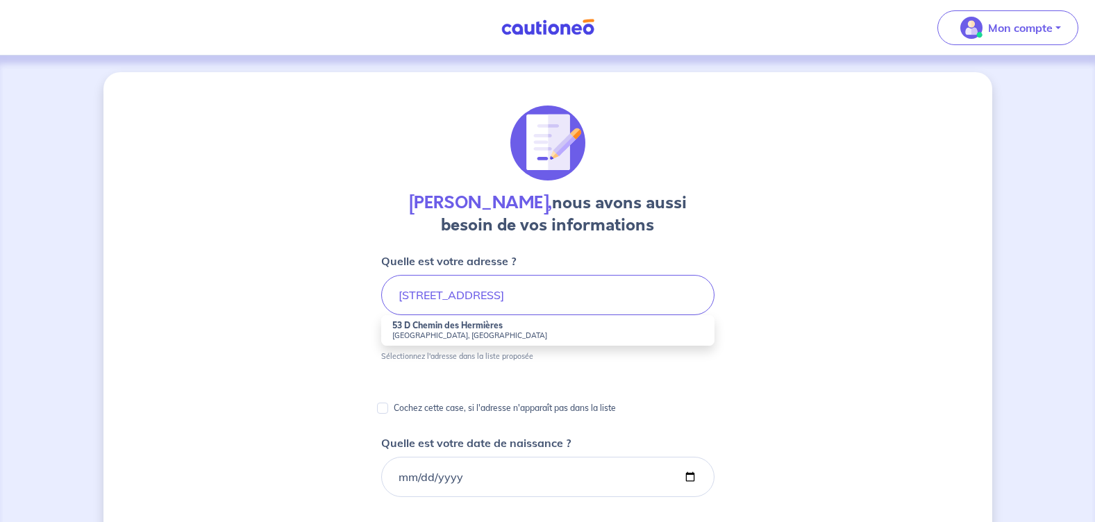
click at [429, 332] on small "[GEOGRAPHIC_DATA], [GEOGRAPHIC_DATA]" at bounding box center [547, 336] width 311 height 10
type input "[STREET_ADDRESS]"
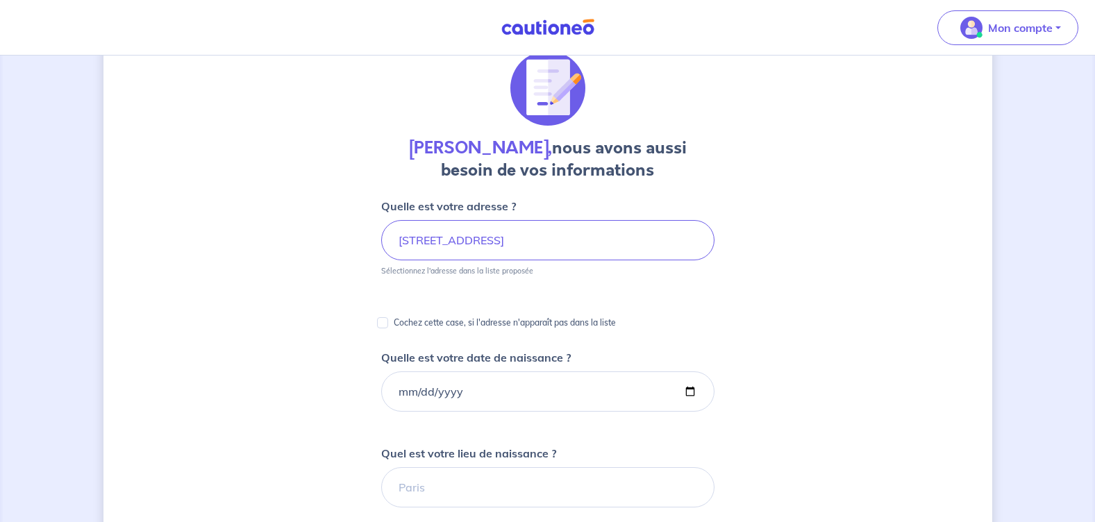
scroll to position [69, 0]
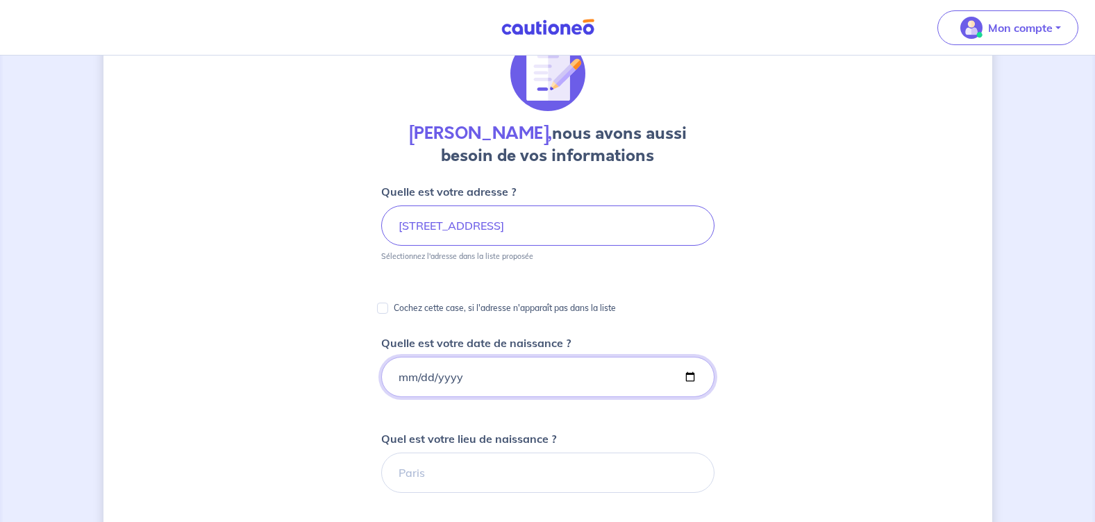
click at [449, 379] on input "Quelle est votre date de naissance ?" at bounding box center [547, 377] width 333 height 40
drag, startPoint x: 465, startPoint y: 379, endPoint x: 346, endPoint y: 389, distance: 119.2
click at [346, 389] on div "[PERSON_NAME], nous avons aussi besoin de vos informations Quelle est votre adr…" at bounding box center [548, 452] width 889 height 899
click at [399, 375] on input "Quelle est votre date de naissance ?" at bounding box center [547, 377] width 333 height 40
type input "[DATE]"
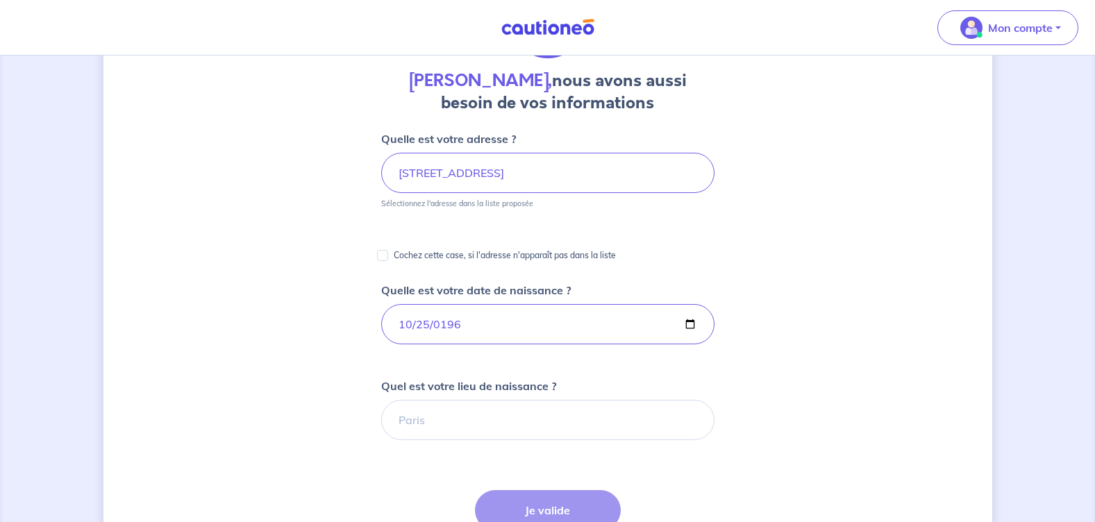
scroll to position [139, 0]
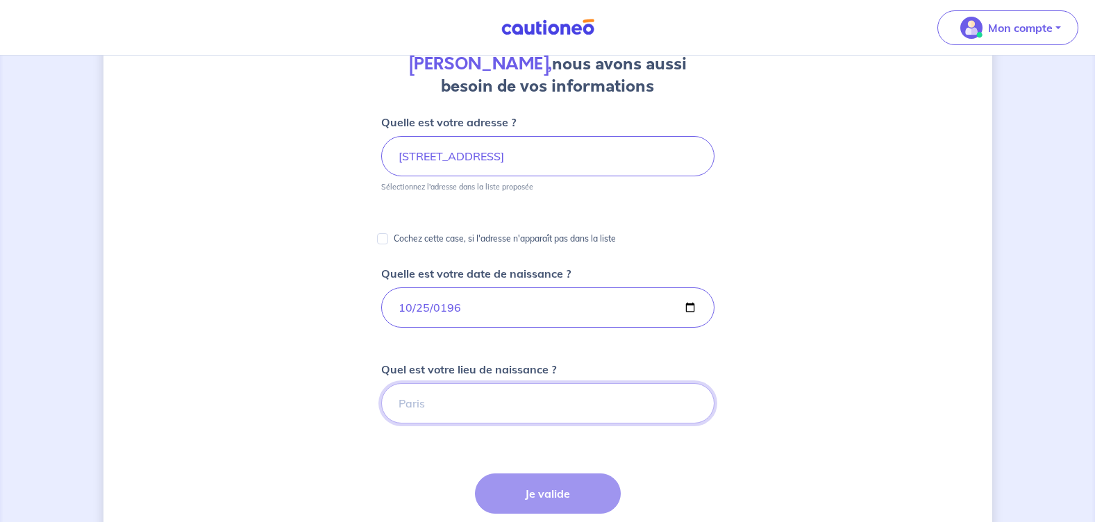
click at [414, 406] on input "Quel est votre lieu de naissance ?" at bounding box center [547, 403] width 333 height 40
click at [435, 408] on input "oullins" at bounding box center [547, 403] width 333 height 40
drag, startPoint x: 435, startPoint y: 408, endPoint x: 379, endPoint y: 407, distance: 55.6
click at [379, 407] on div "[PERSON_NAME], nous avons aussi besoin de vos informations Quelle est votre adr…" at bounding box center [548, 382] width 889 height 899
type input "Oullins"
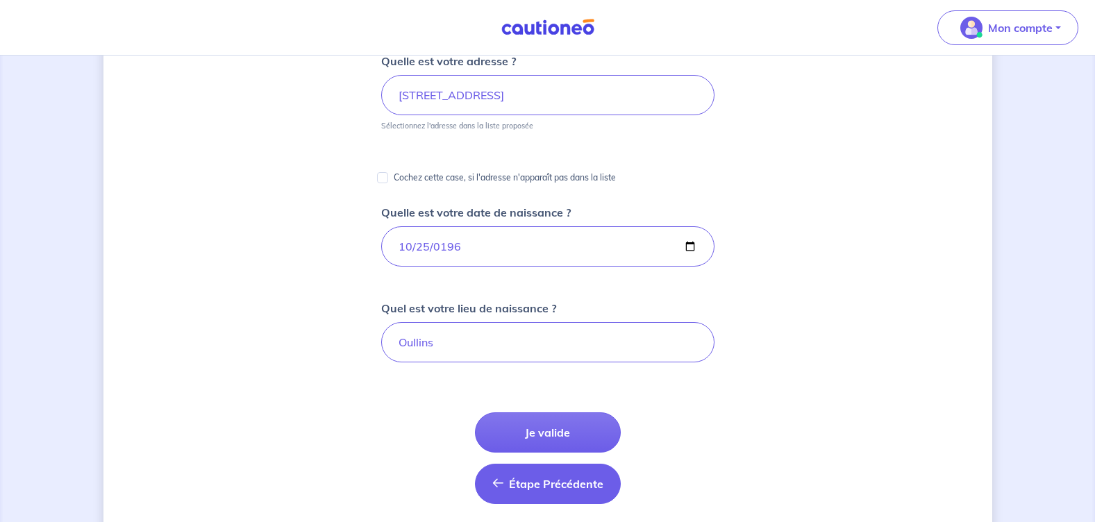
scroll to position [208, 0]
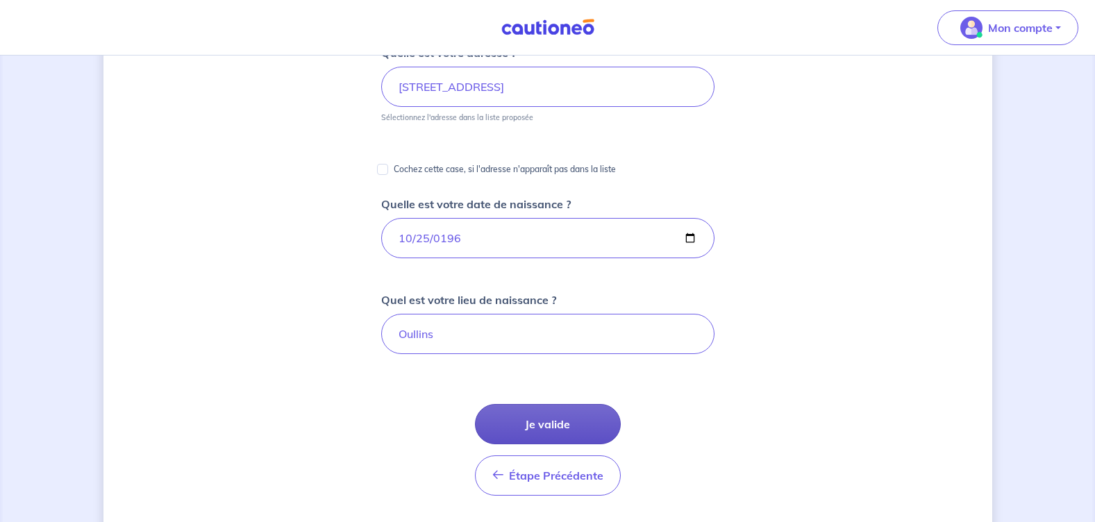
click at [549, 422] on button "Je valide" at bounding box center [548, 424] width 146 height 40
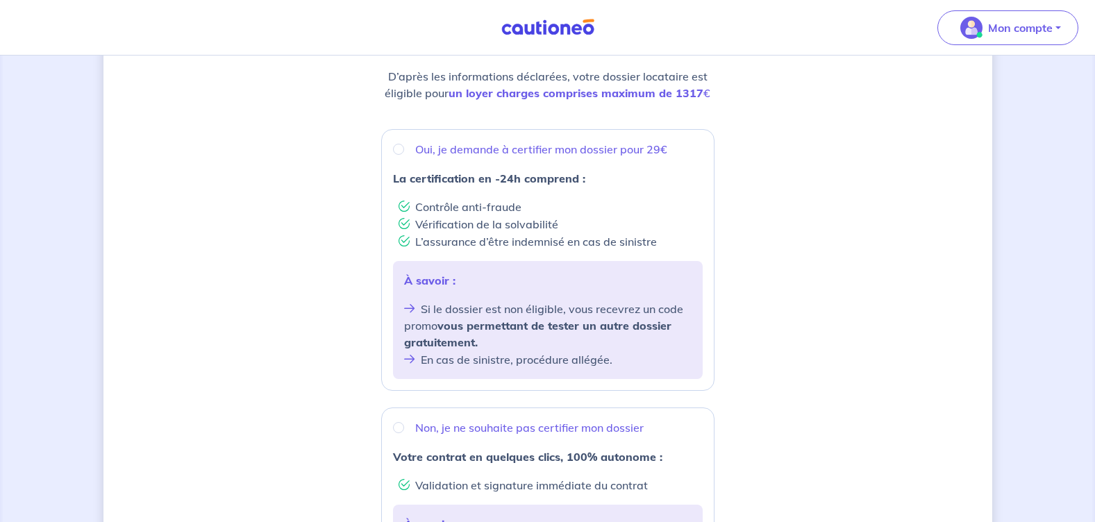
scroll to position [139, 0]
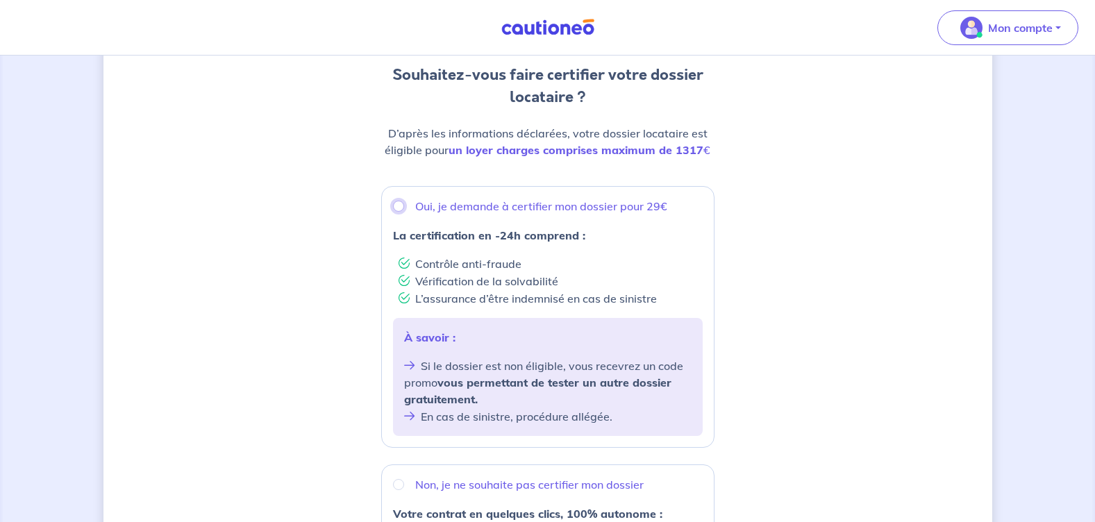
click at [396, 208] on input "Oui, je demande à certifier mon dossier pour 29€" at bounding box center [398, 206] width 11 height 11
radio input "true"
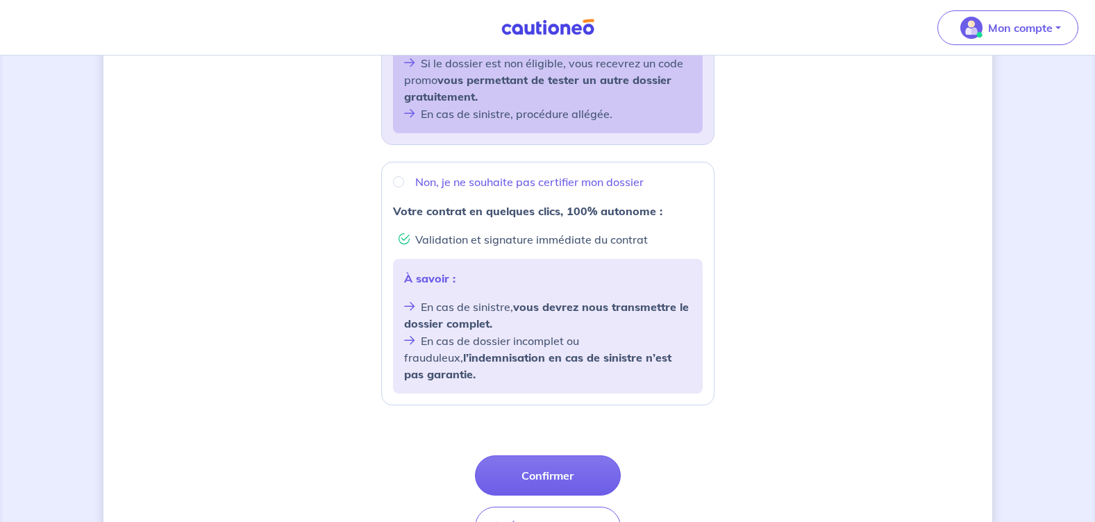
scroll to position [517, 0]
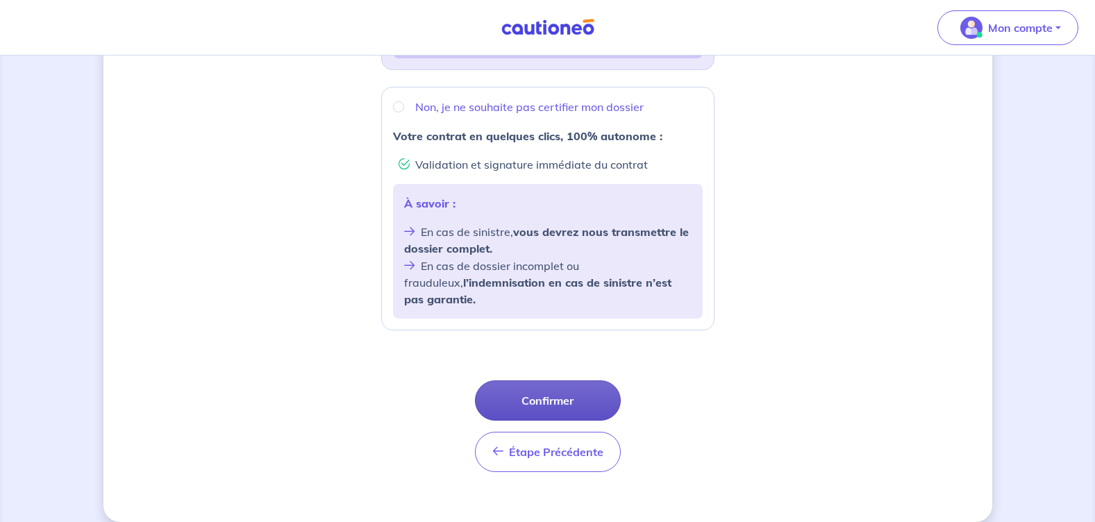
click at [530, 385] on button "Confirmer" at bounding box center [548, 401] width 146 height 40
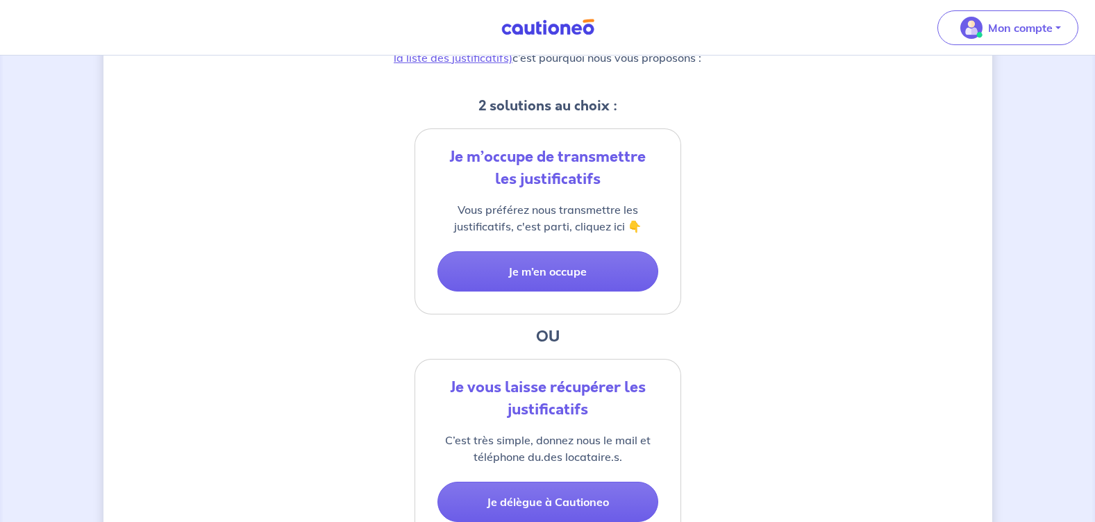
scroll to position [278, 0]
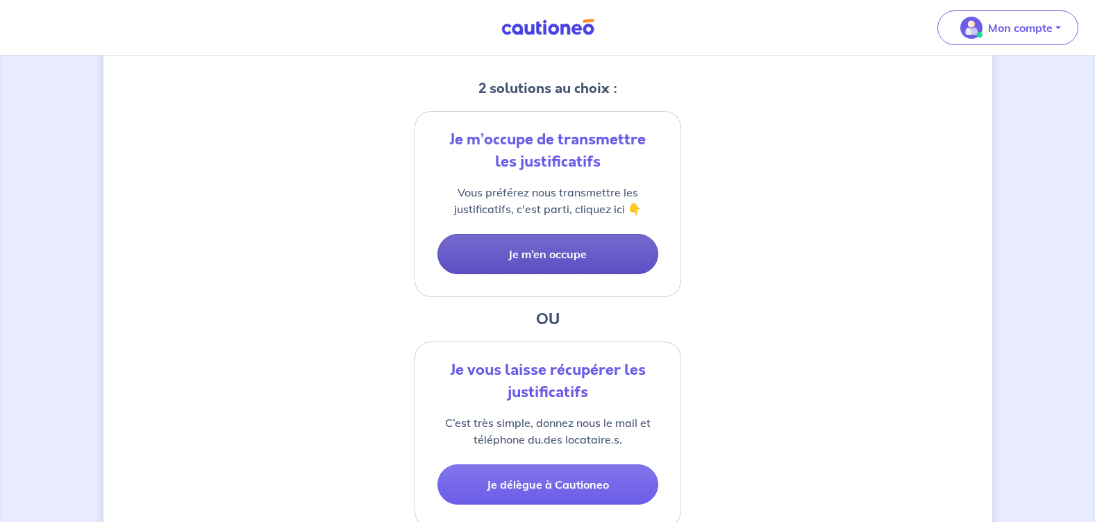
click at [554, 255] on button "Je m’en occupe" at bounding box center [548, 254] width 221 height 40
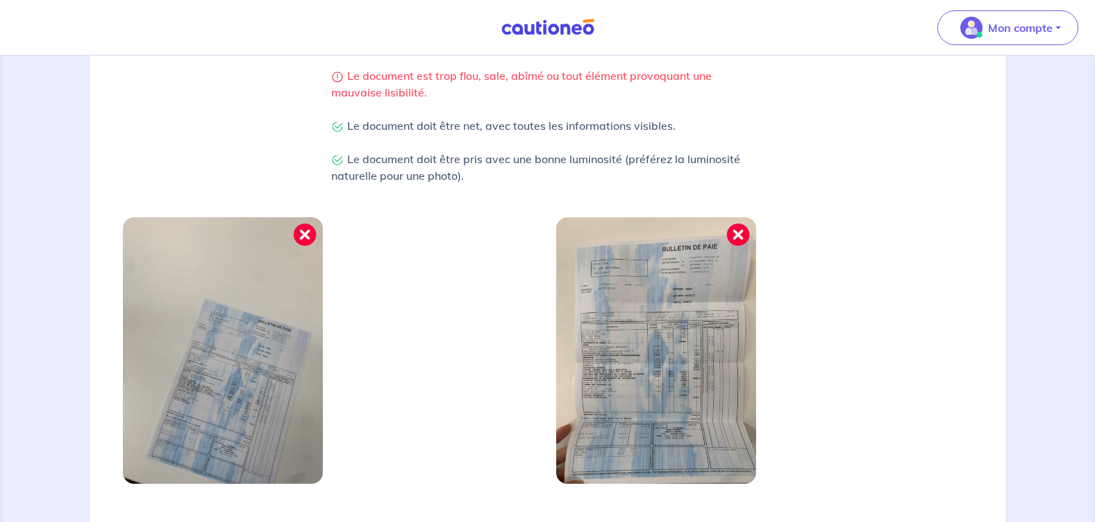
scroll to position [417, 0]
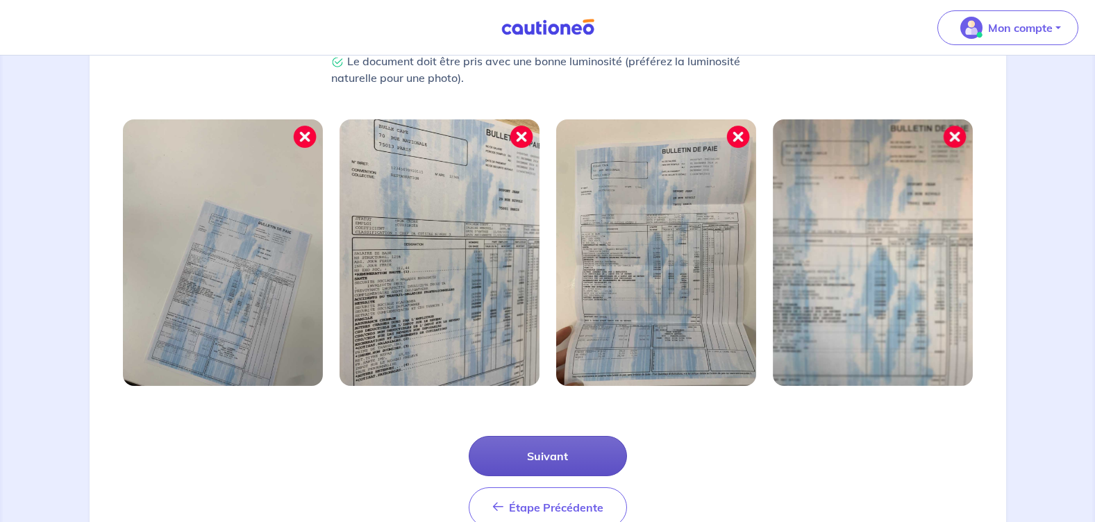
click at [565, 449] on button "Suivant" at bounding box center [548, 456] width 158 height 40
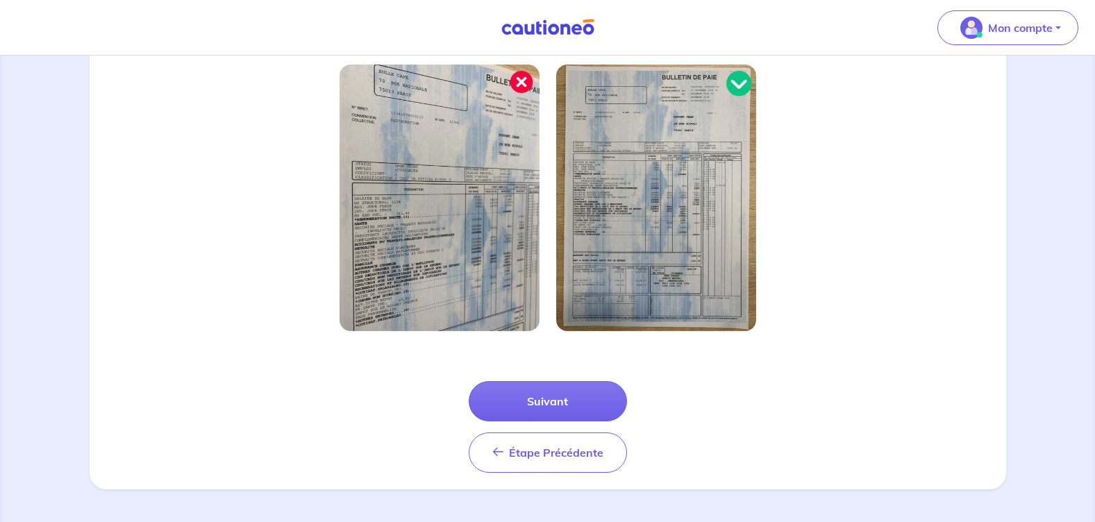
scroll to position [406, 0]
click at [522, 401] on button "Suivant" at bounding box center [548, 401] width 158 height 40
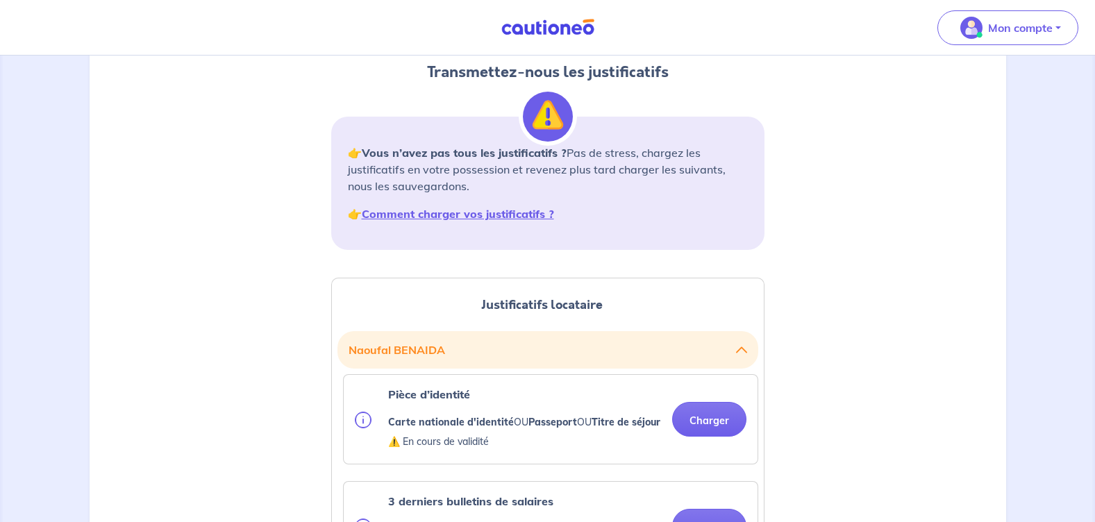
scroll to position [208, 0]
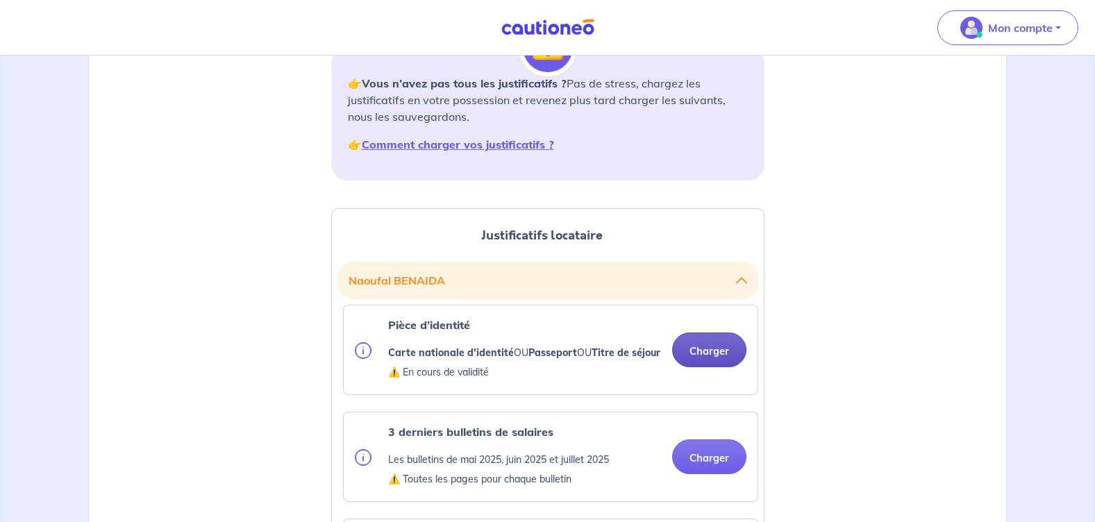
click at [712, 356] on button "Charger" at bounding box center [709, 350] width 74 height 35
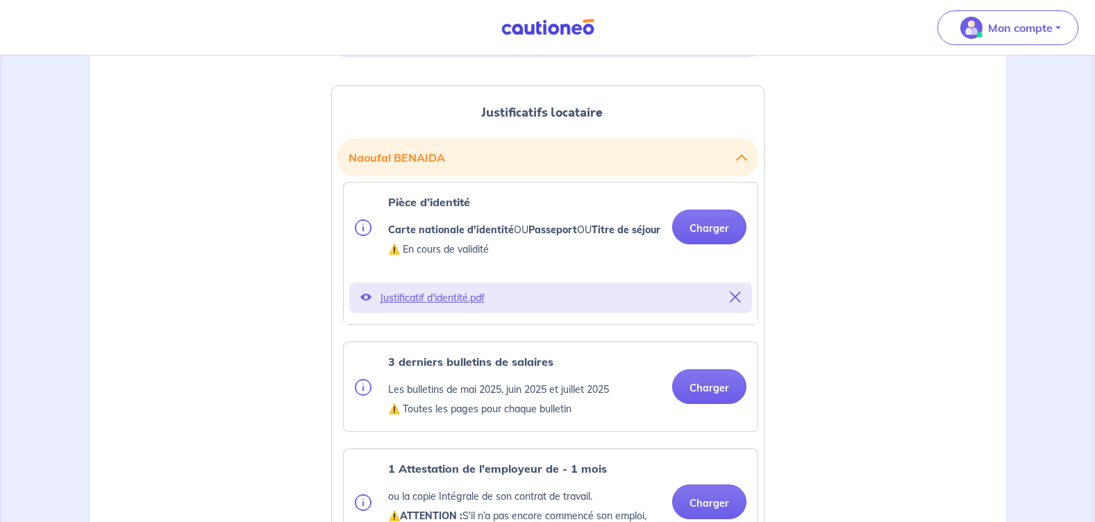
scroll to position [347, 0]
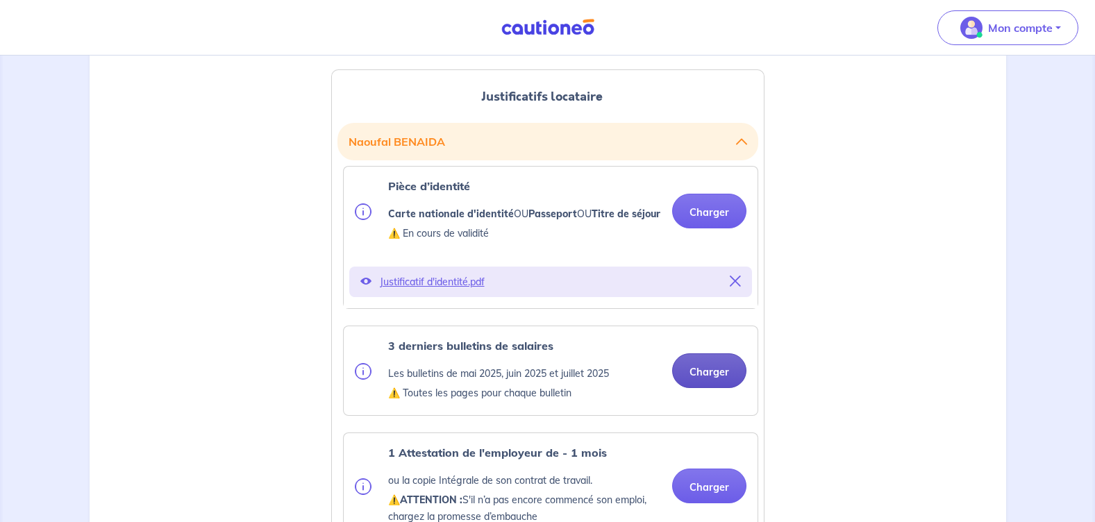
click at [704, 388] on button "Charger" at bounding box center [709, 371] width 74 height 35
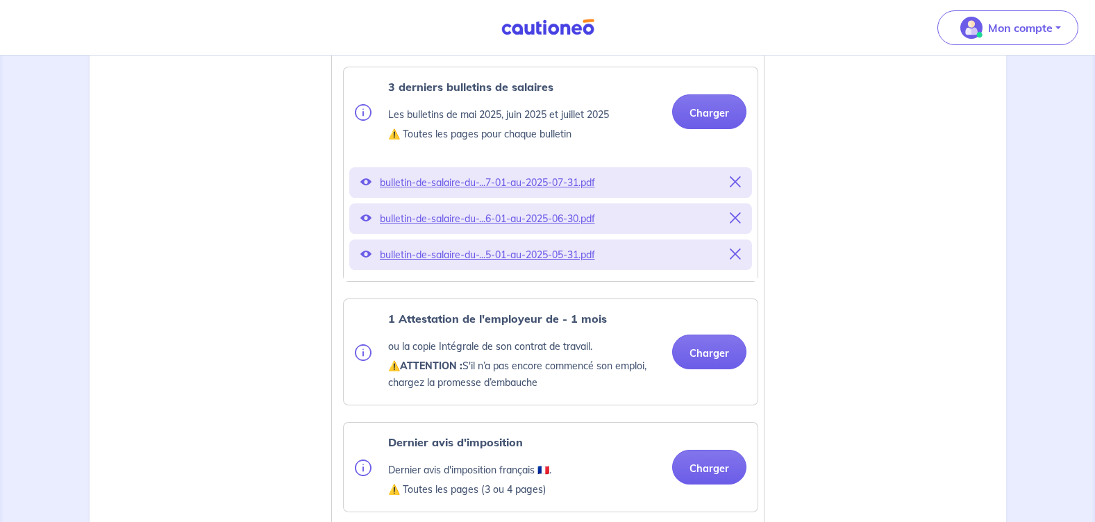
scroll to position [625, 0]
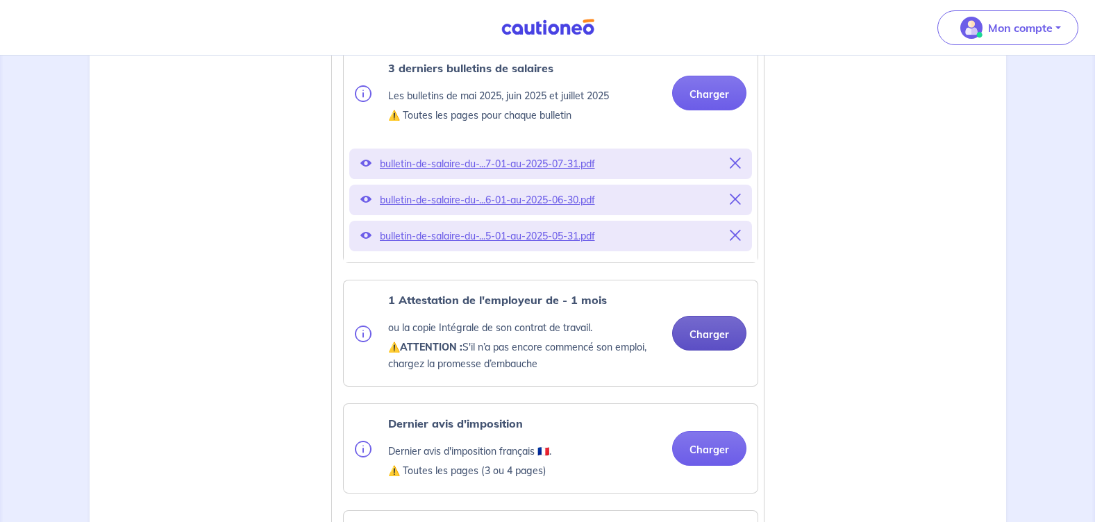
click at [706, 350] on button "Charger" at bounding box center [709, 333] width 74 height 35
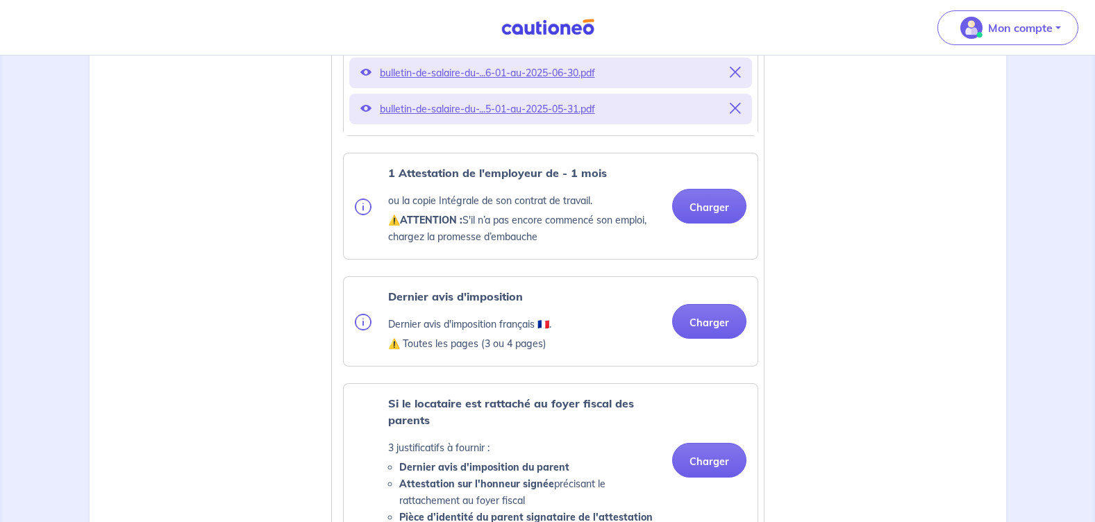
scroll to position [764, 0]
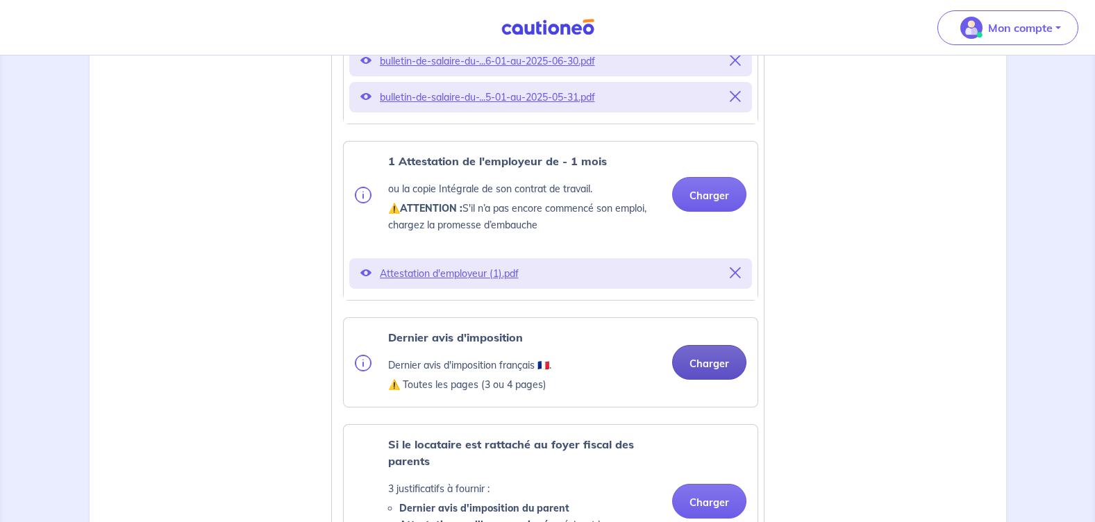
click at [706, 380] on button "Charger" at bounding box center [709, 362] width 74 height 35
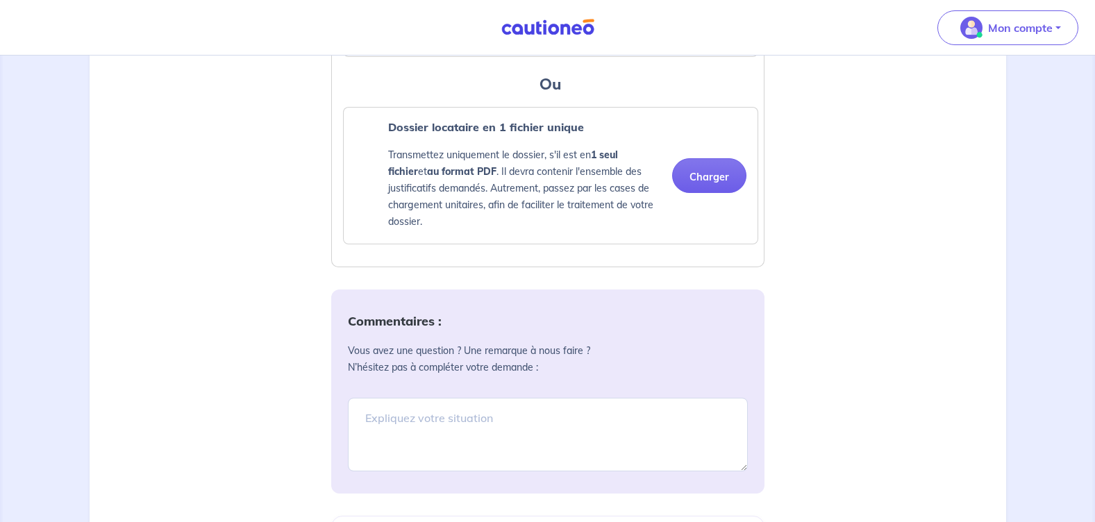
scroll to position [1459, 0]
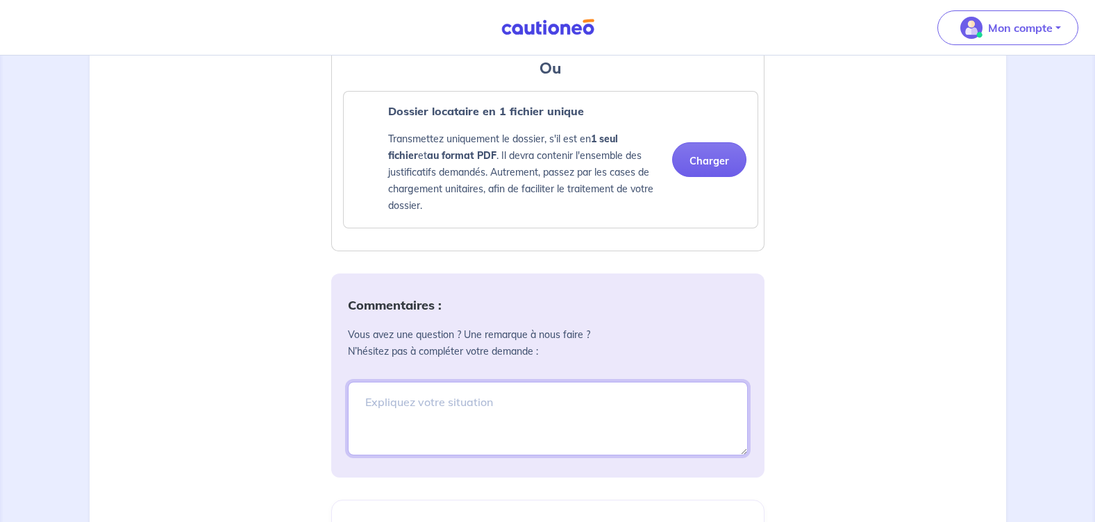
click at [401, 415] on textarea at bounding box center [548, 419] width 400 height 74
type textarea "J"
click at [429, 417] on textarea "Bonjour, j'ai signé le bail le [DATE] pour une entrée dans l'appartement le [DA…" at bounding box center [548, 419] width 400 height 74
click at [526, 435] on textarea "Bonjour, j'ai déjà signé le bail le [DATE] pour une entrée dans l'appartement l…" at bounding box center [548, 419] width 400 height 74
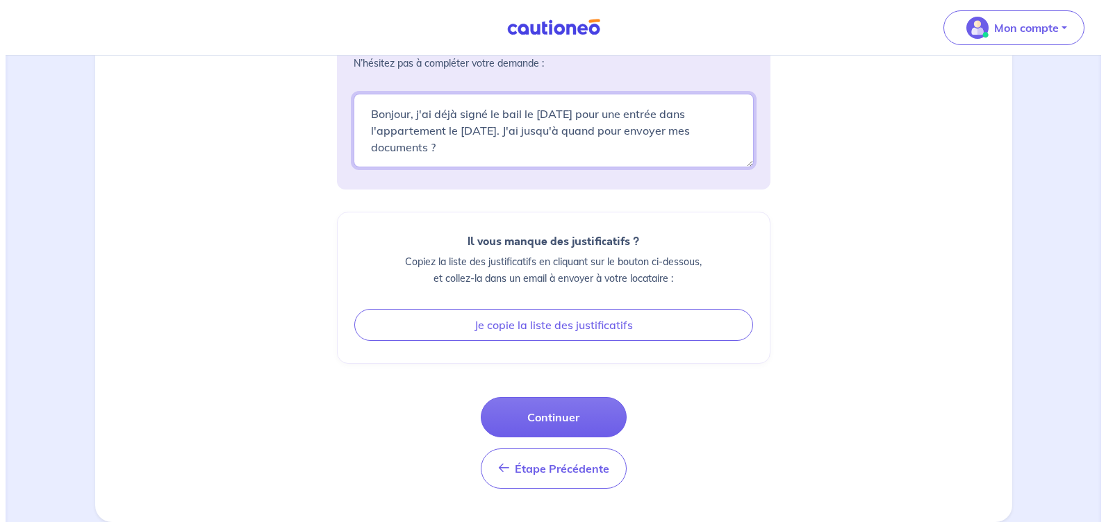
scroll to position [1764, 0]
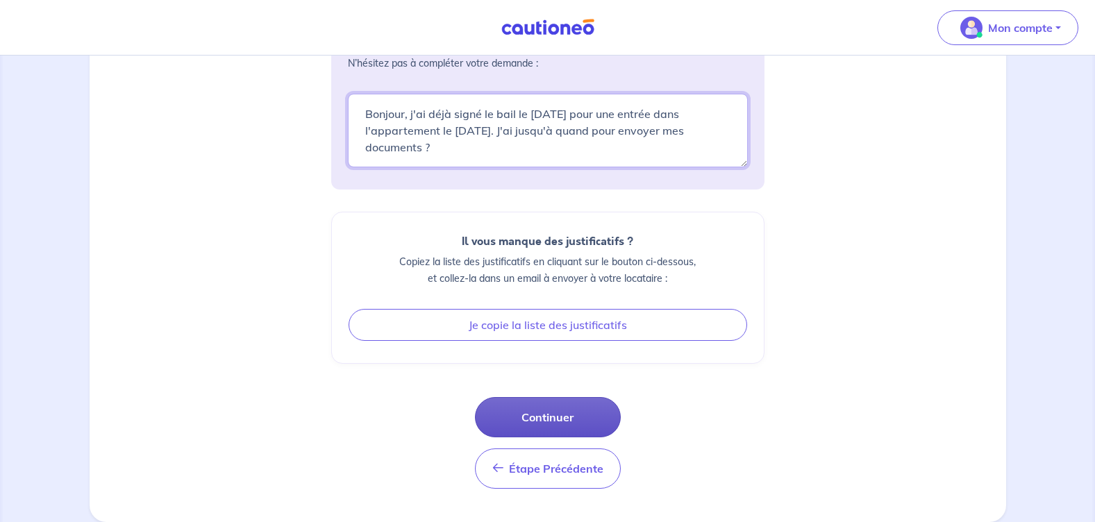
type textarea "Bonjour, j'ai déjà signé le bail le [DATE] pour une entrée dans l'appartement l…"
click at [543, 413] on button "Continuer" at bounding box center [548, 417] width 146 height 40
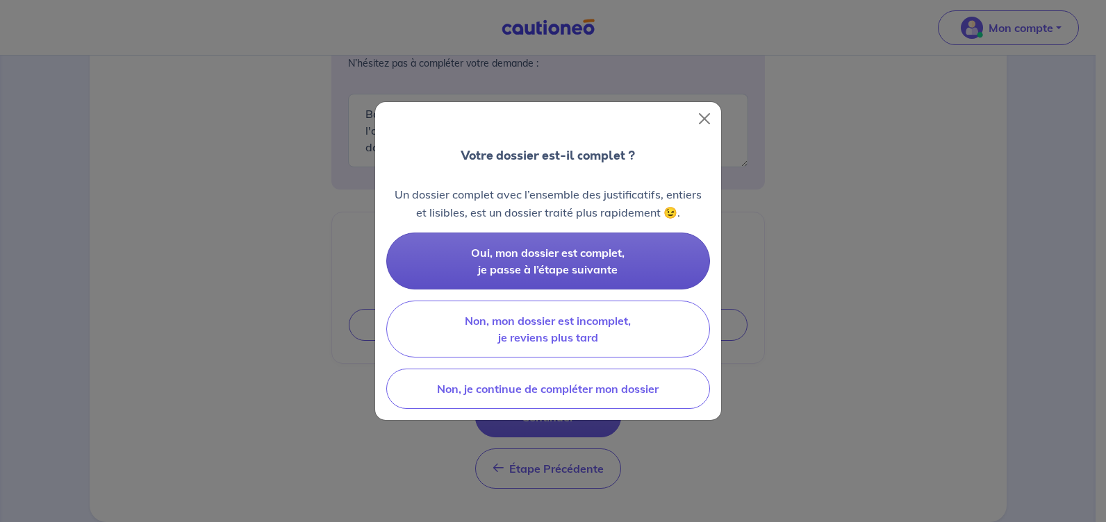
click at [567, 259] on span "Oui, mon dossier est complet, je passe à l’étape suivante" at bounding box center [548, 261] width 154 height 31
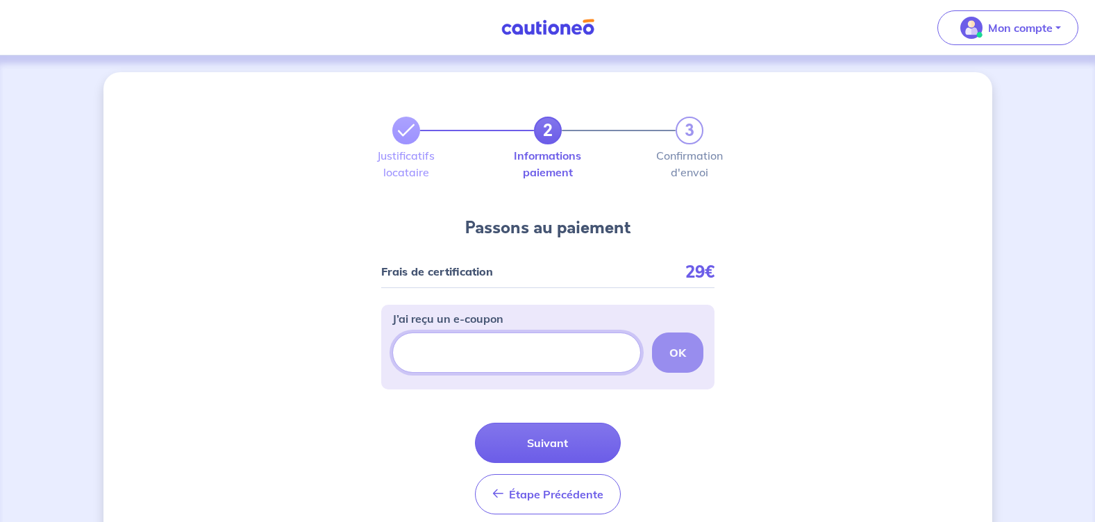
click at [441, 354] on input "J’ai reçu un e-coupon" at bounding box center [516, 353] width 249 height 40
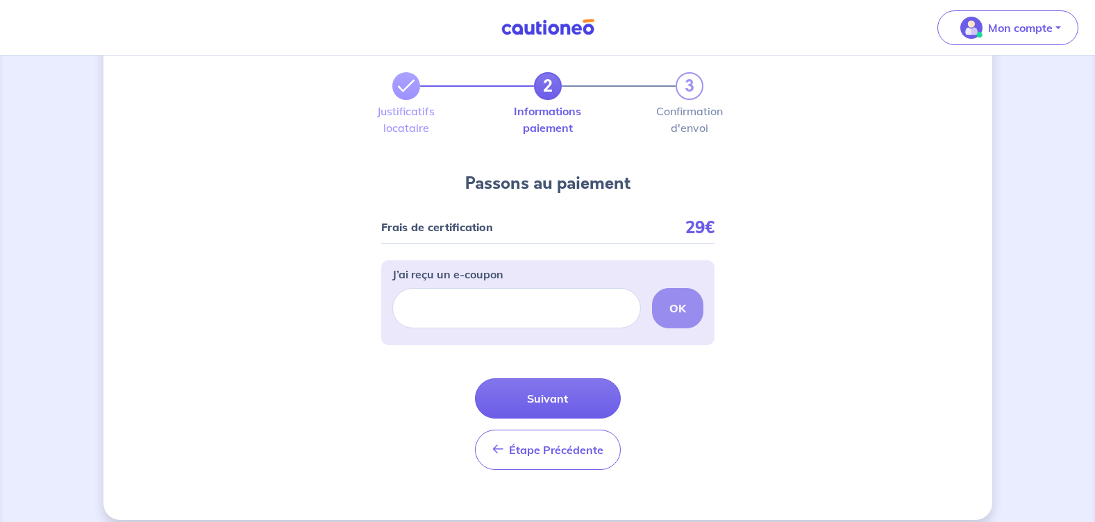
scroll to position [59, 0]
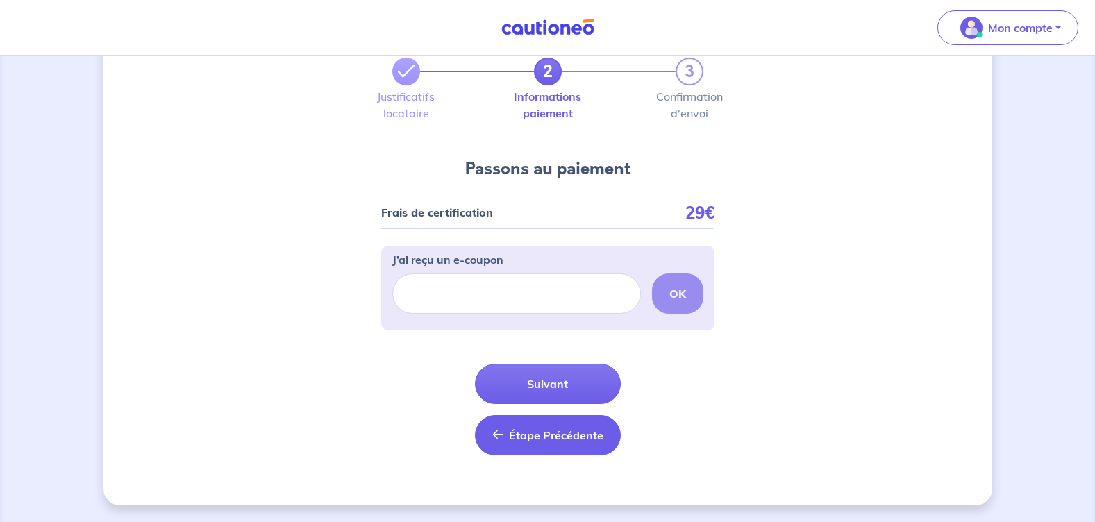
click at [532, 433] on span "Étape Précédente" at bounding box center [556, 436] width 94 height 14
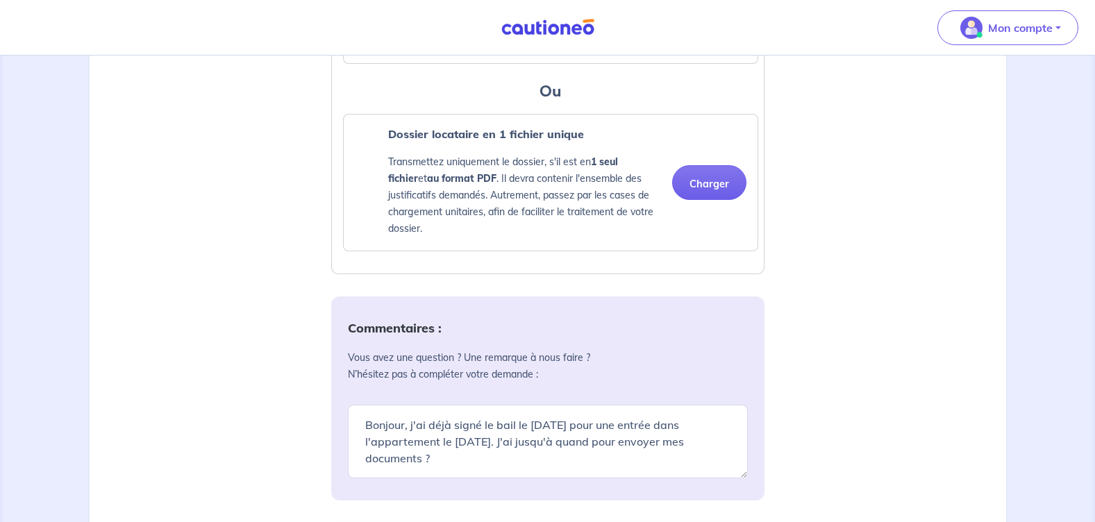
scroll to position [1416, 0]
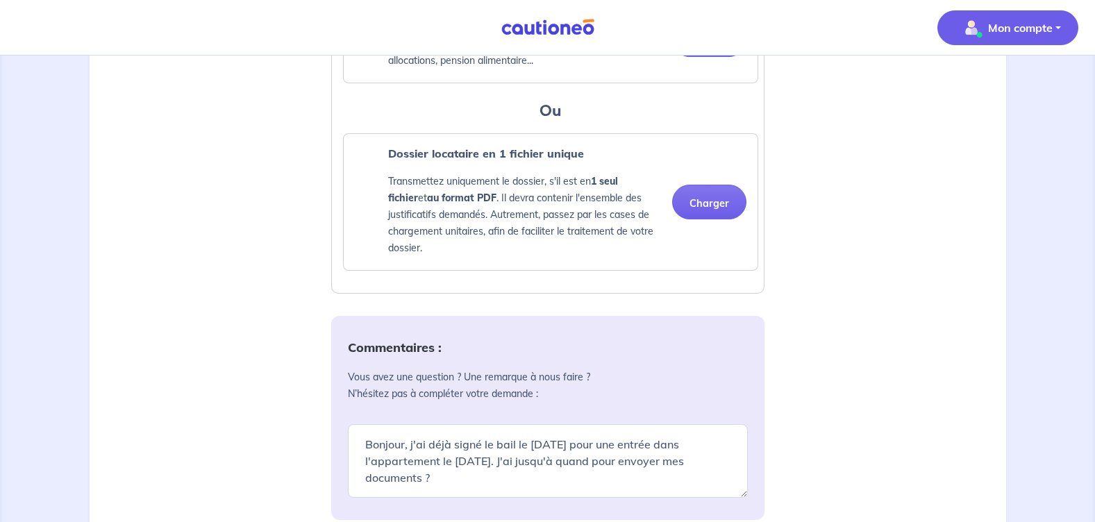
click at [993, 21] on p "Mon compte" at bounding box center [1020, 27] width 65 height 17
click at [965, 121] on link "Me déconnecter" at bounding box center [994, 119] width 112 height 22
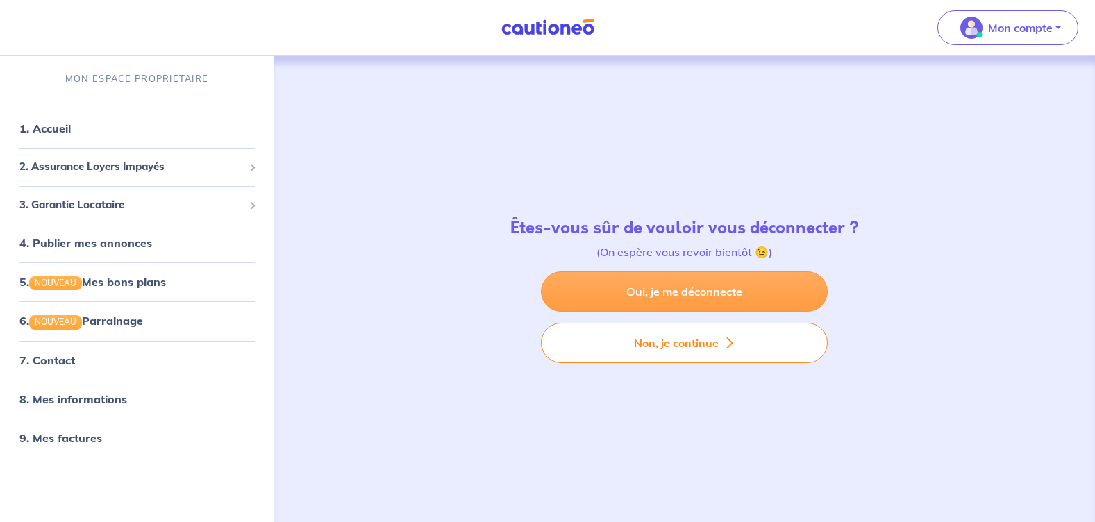
click at [687, 292] on link "Oui, je me déconnecte" at bounding box center [684, 292] width 287 height 40
